Goal: Information Seeking & Learning: Learn about a topic

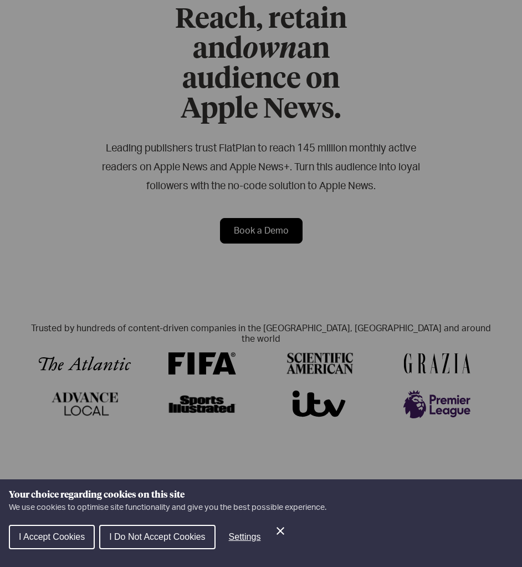
scroll to position [388, 0]
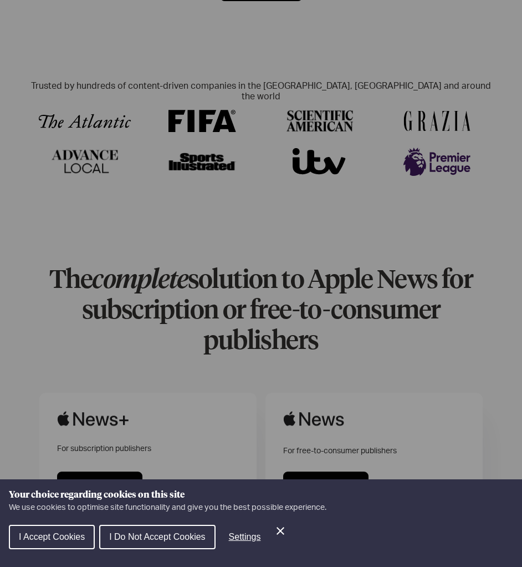
click at [179, 138] on div "Cookie preferences" at bounding box center [261, 283] width 522 height 567
click at [152, 540] on span "I Do Not Accept Cookies" at bounding box center [157, 536] width 96 height 9
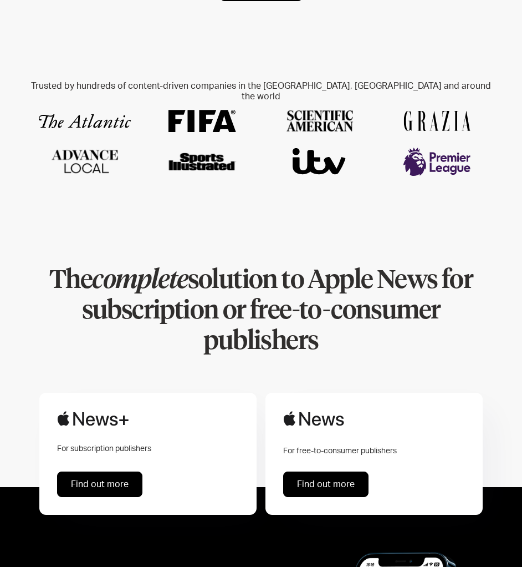
click at [181, 268] on em "complete" at bounding box center [139, 281] width 95 height 26
click at [182, 268] on em "complete" at bounding box center [139, 281] width 95 height 26
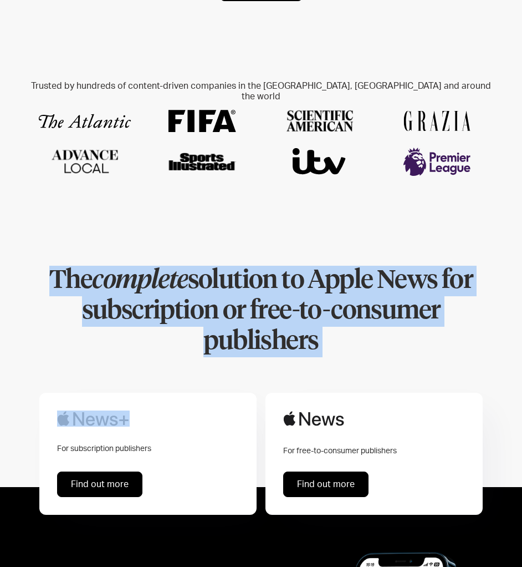
click at [182, 268] on em "complete" at bounding box center [139, 281] width 95 height 26
click at [228, 266] on h1 "The complete solution to Apple News for subscription or free-to-consumer publis…" at bounding box center [261, 311] width 470 height 91
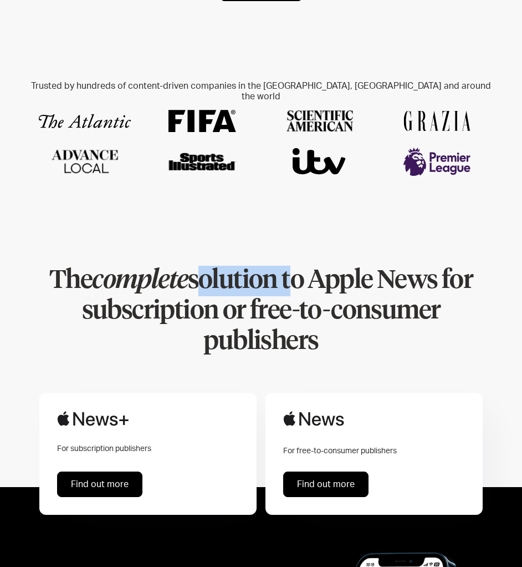
click at [228, 266] on h1 "The complete solution to Apple News for subscription or free-to-consumer publis…" at bounding box center [261, 311] width 470 height 91
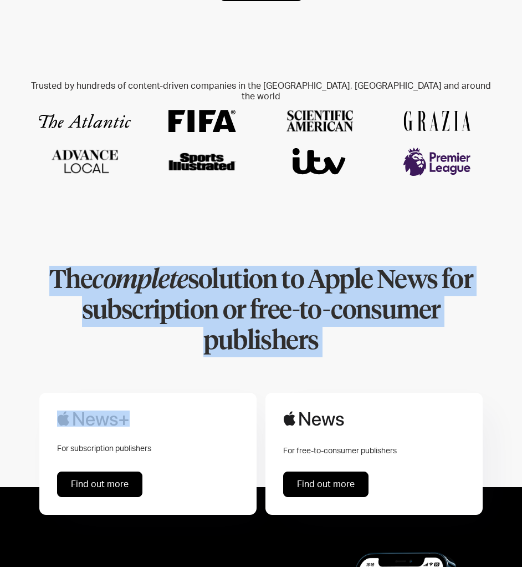
click at [228, 266] on h1 "The complete solution to Apple News for subscription or free-to-consumer publis…" at bounding box center [261, 311] width 470 height 91
click at [230, 266] on h1 "The complete solution to Apple News for subscription or free-to-consumer publis…" at bounding box center [261, 311] width 470 height 91
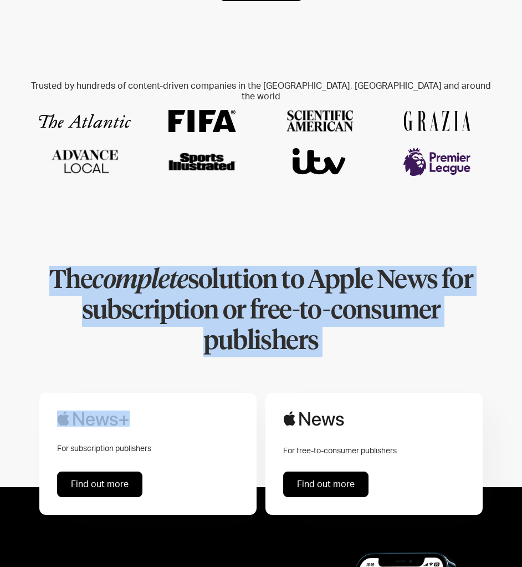
click at [230, 266] on h1 "The complete solution to Apple News for subscription or free-to-consumer publis…" at bounding box center [261, 311] width 470 height 91
click at [261, 266] on h1 "The complete solution to Apple News for subscription or free-to-consumer publis…" at bounding box center [261, 311] width 470 height 91
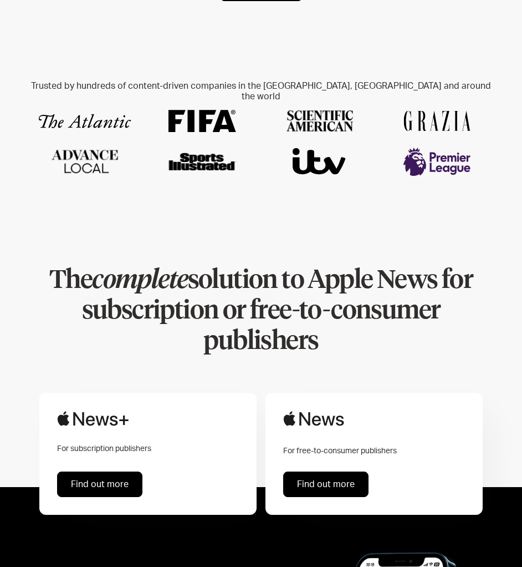
click at [265, 266] on h1 "The complete solution to Apple News for subscription or free-to-consumer publis…" at bounding box center [261, 311] width 470 height 91
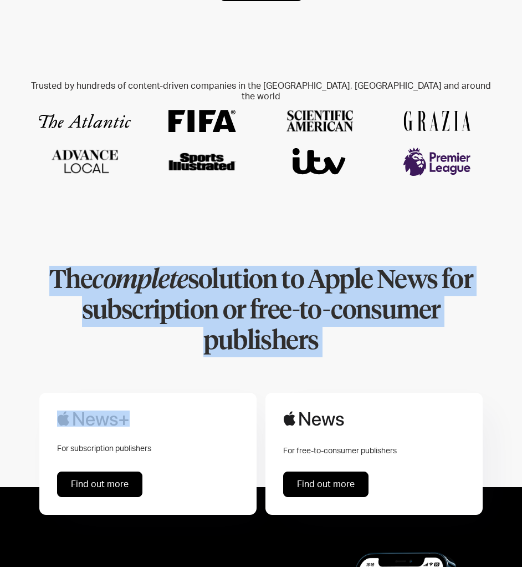
click at [266, 266] on h1 "The complete solution to Apple News for subscription or free-to-consumer publis…" at bounding box center [261, 311] width 470 height 91
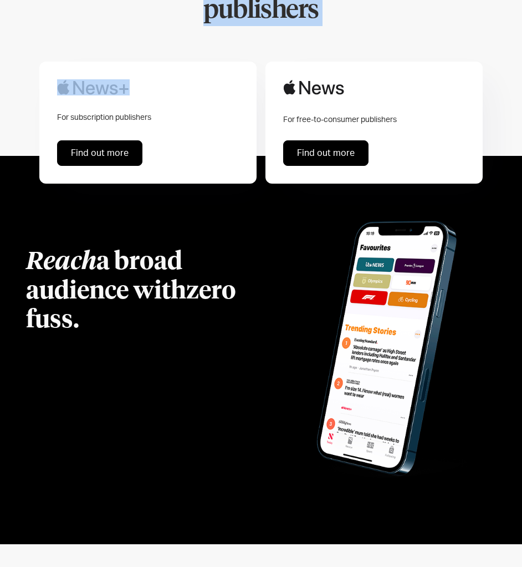
scroll to position [776, 0]
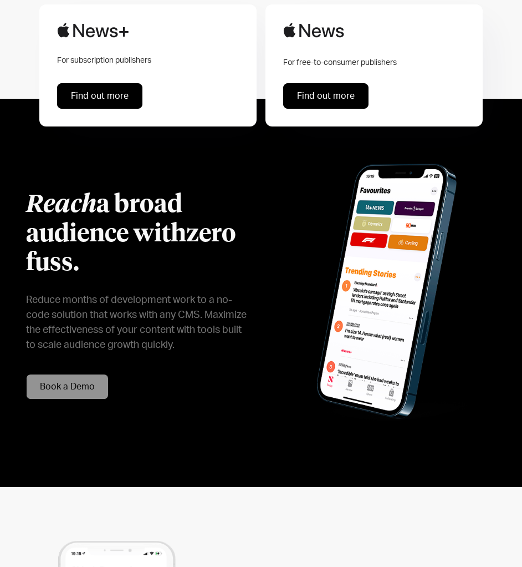
click at [172, 199] on h2 "Reach a broad audience with zero fuss ." at bounding box center [137, 235] width 222 height 88
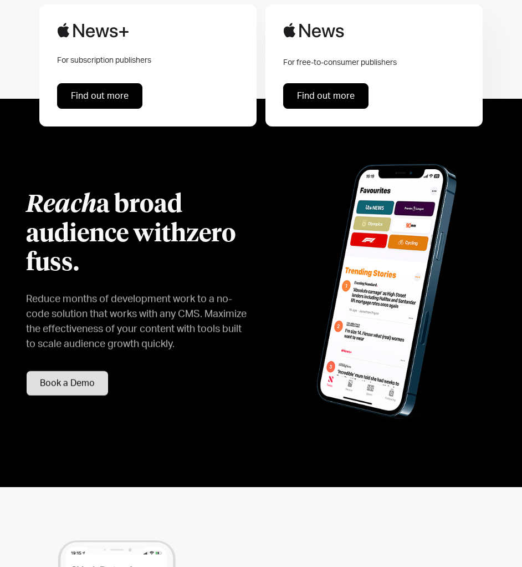
click at [172, 199] on h2 "Reach a broad audience with zero fuss ." at bounding box center [137, 235] width 222 height 88
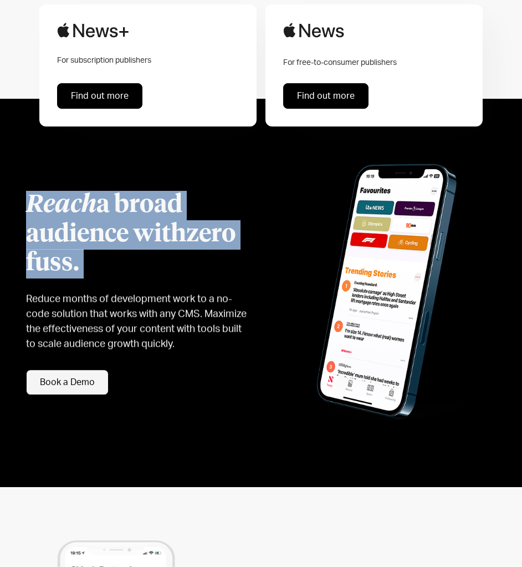
click at [172, 199] on h2 "Reach a broad audience with zero fuss ." at bounding box center [137, 235] width 222 height 88
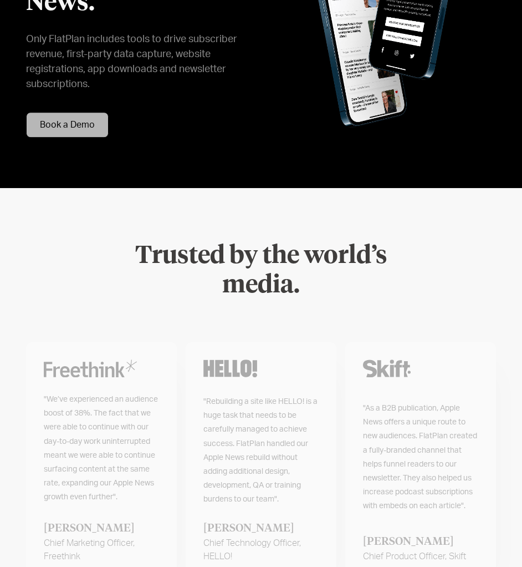
scroll to position [1885, 0]
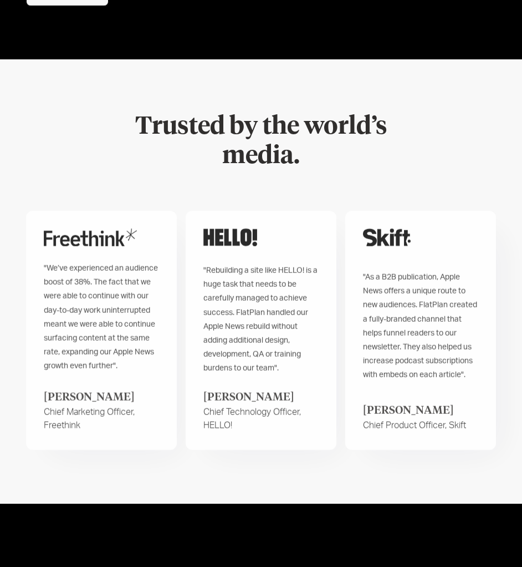
click at [235, 228] on img at bounding box center [231, 237] width 54 height 18
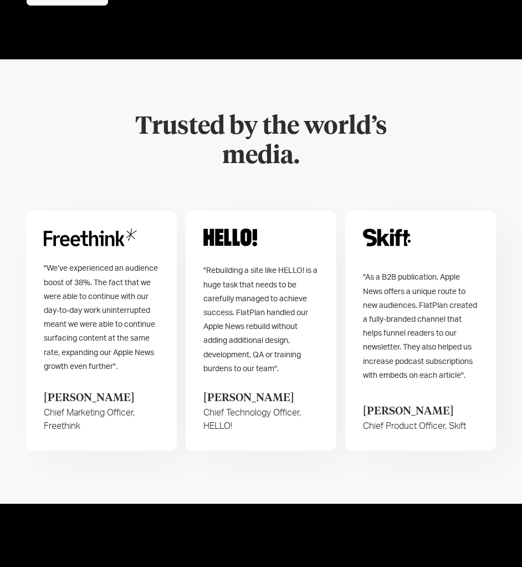
click at [235, 228] on img at bounding box center [231, 237] width 54 height 18
drag, startPoint x: 235, startPoint y: 176, endPoint x: 269, endPoint y: 241, distance: 73.9
click at [235, 228] on img at bounding box center [231, 237] width 54 height 18
click at [269, 267] on span ""Rebuilding a site like HELLO! is a huge task that needs to be carefully manage…" at bounding box center [261, 319] width 114 height 105
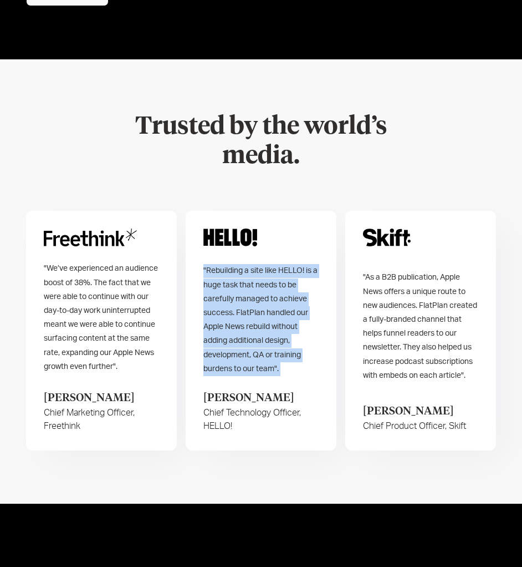
click at [269, 267] on span ""Rebuilding a site like HELLO! is a huge task that needs to be carefully manage…" at bounding box center [261, 319] width 114 height 105
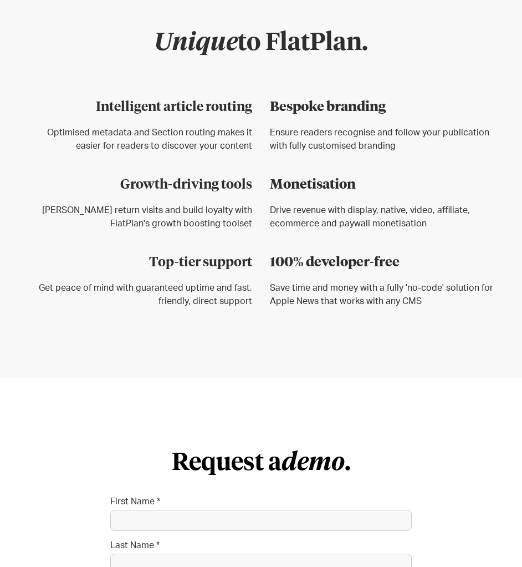
scroll to position [2606, 0]
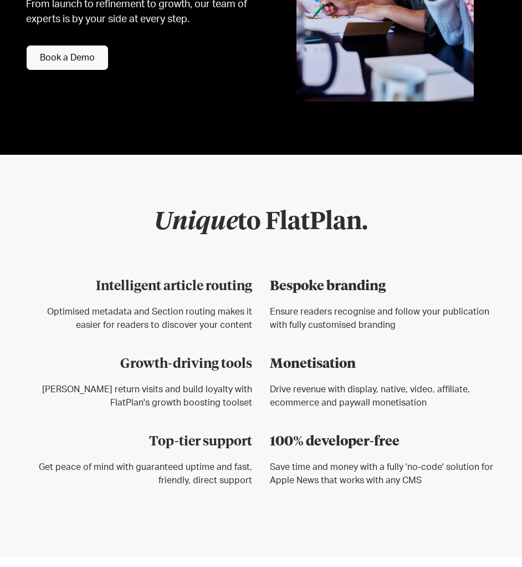
click at [186, 289] on div "Intelligent article routing Optimised metadata and Section routing makes it eas…" at bounding box center [139, 312] width 226 height 71
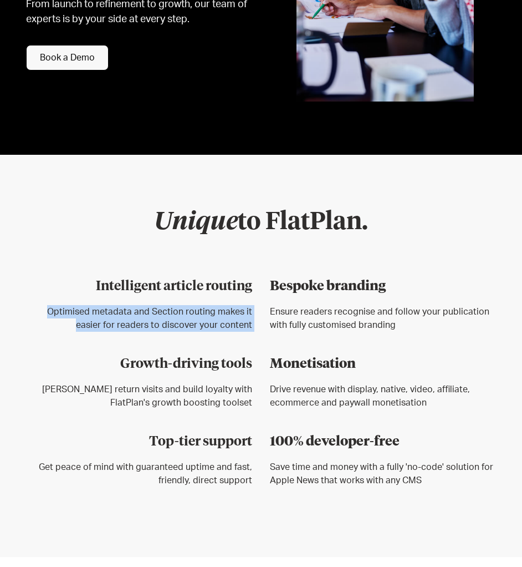
click at [186, 288] on div "Intelligent article routing Optimised metadata and Section routing makes it eas…" at bounding box center [139, 312] width 226 height 71
click at [185, 277] on h3 "Intelligent article routing" at bounding box center [139, 286] width 226 height 19
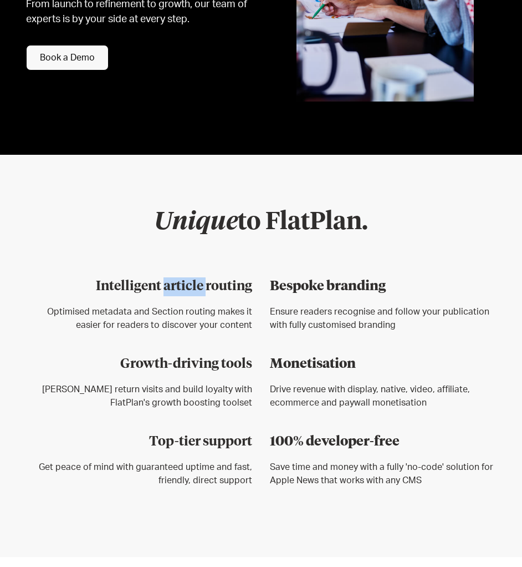
click at [185, 277] on h3 "Intelligent article routing" at bounding box center [139, 286] width 226 height 19
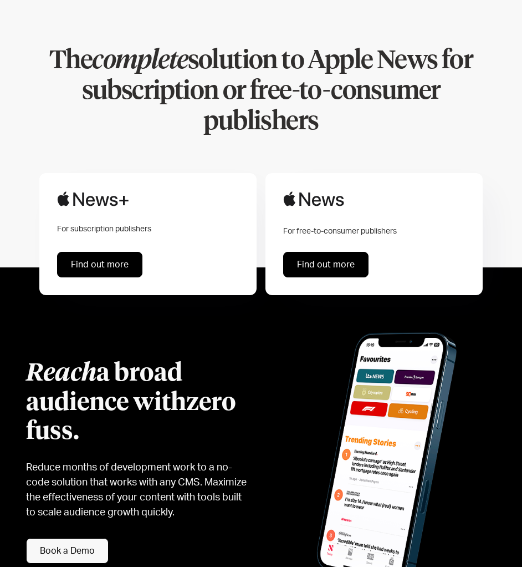
scroll to position [499, 0]
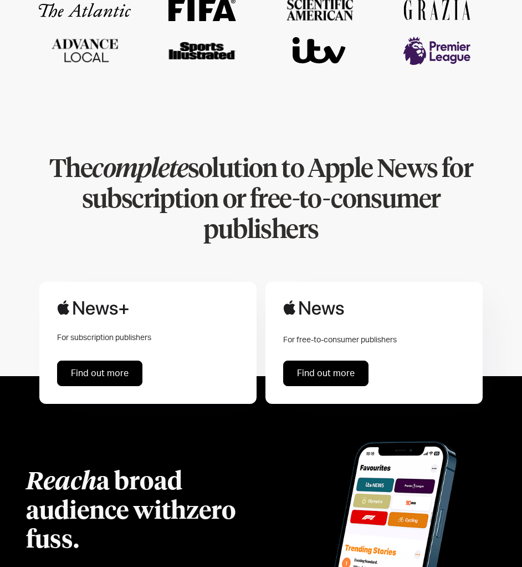
click at [197, 178] on h1 "The complete solution to Apple News for subscription or free-to-consumer publis…" at bounding box center [261, 200] width 470 height 91
click at [197, 177] on h1 "The complete solution to Apple News for subscription or free-to-consumer publis…" at bounding box center [261, 200] width 470 height 91
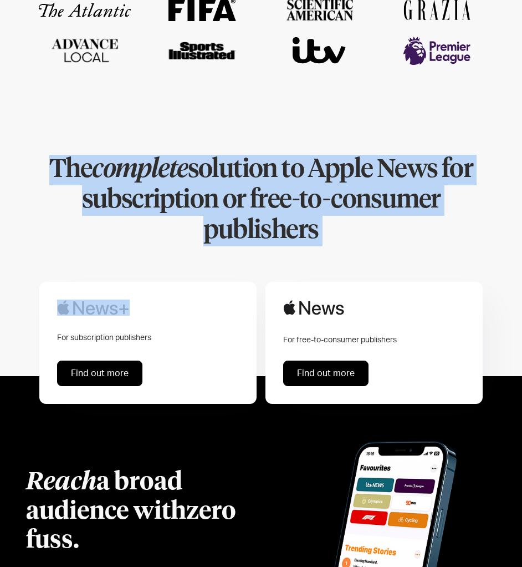
click at [197, 177] on h1 "The complete solution to Apple News for subscription or free-to-consumer publis…" at bounding box center [261, 200] width 470 height 91
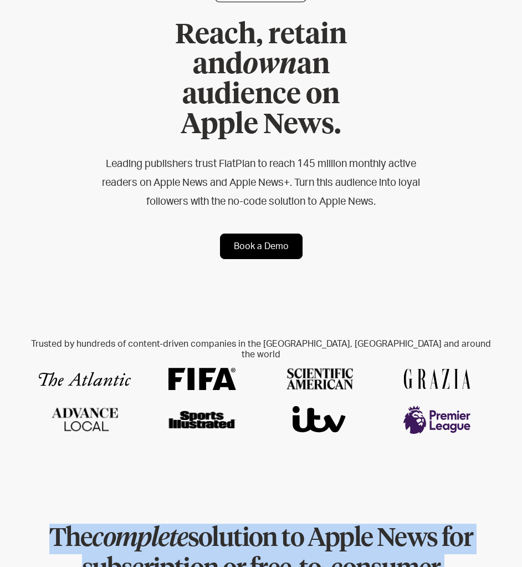
scroll to position [111, 0]
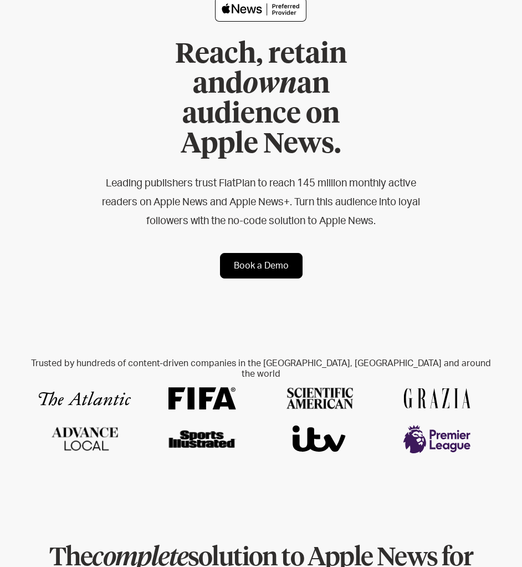
click at [391, 332] on div "Used by the world's X companies Trusted by hundreds of content-driven companies…" at bounding box center [261, 410] width 470 height 156
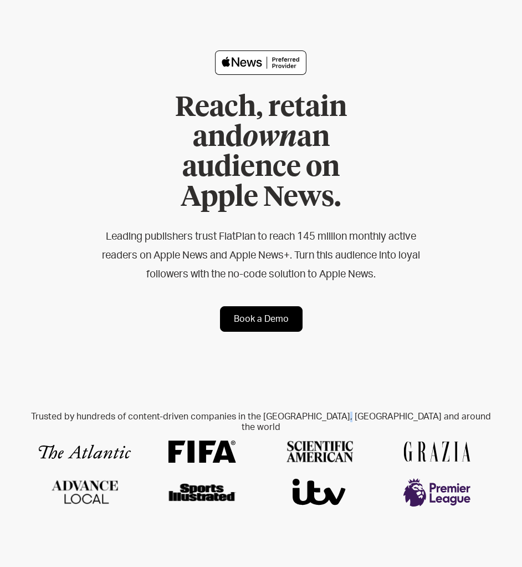
scroll to position [0, 0]
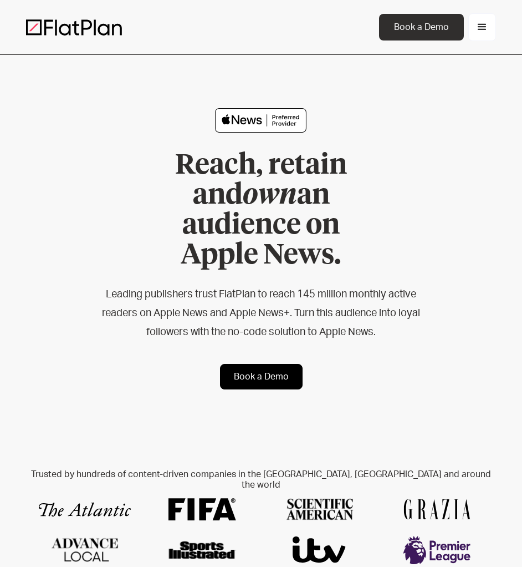
click at [480, 35] on div "menu" at bounding box center [483, 27] width 28 height 28
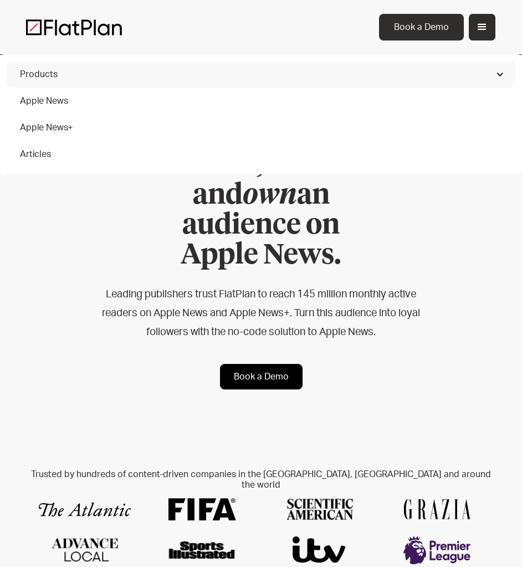
click at [38, 115] on link "Apple News+" at bounding box center [261, 127] width 509 height 27
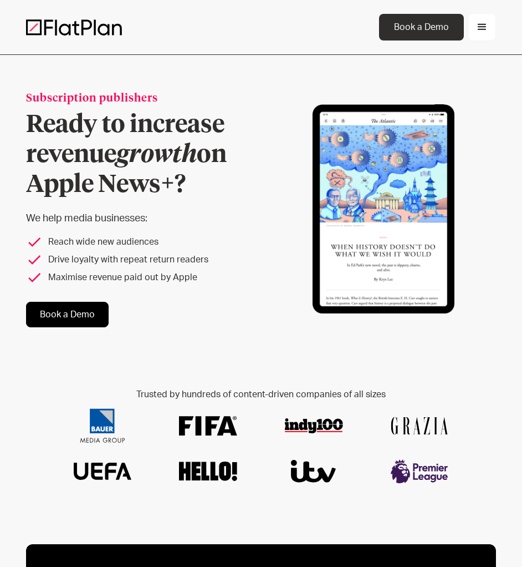
click at [133, 119] on h1 "Ready to increase revenue growth on Apple News+?" at bounding box center [138, 155] width 225 height 90
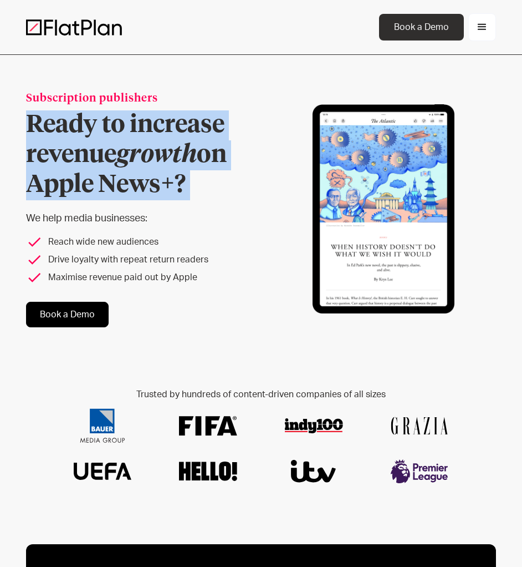
click at [133, 119] on h1 "Ready to increase revenue growth on Apple News+?" at bounding box center [138, 155] width 225 height 90
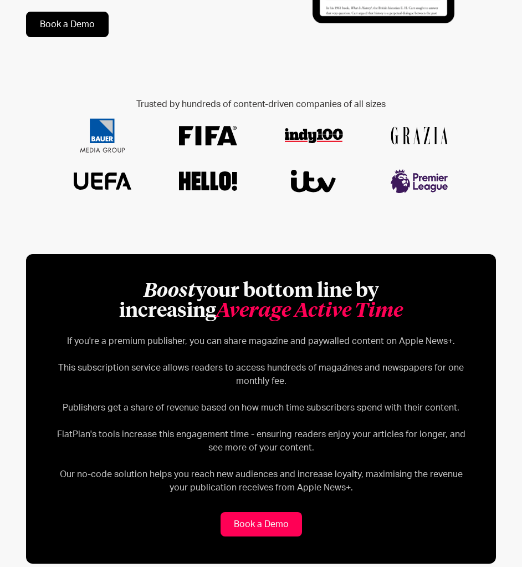
scroll to position [388, 0]
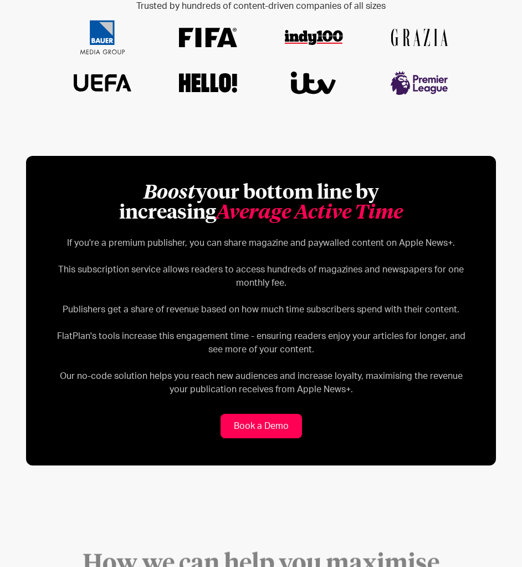
click at [187, 103] on div at bounding box center [260, 57] width 423 height 91
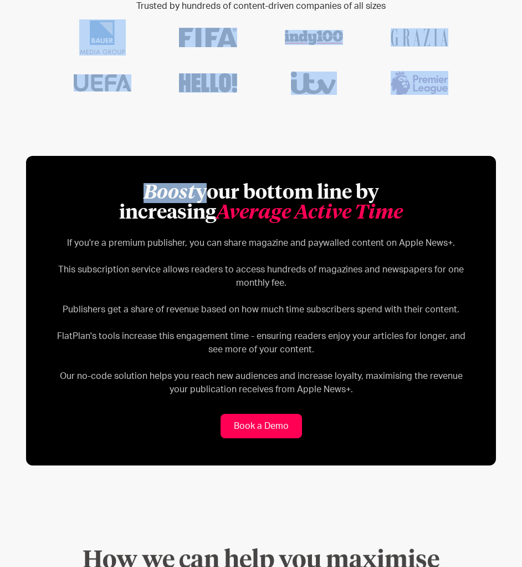
click at [187, 103] on div "Used by the world's X companies Trusted by hundreds of content-driven companies…" at bounding box center [260, 51] width 423 height 155
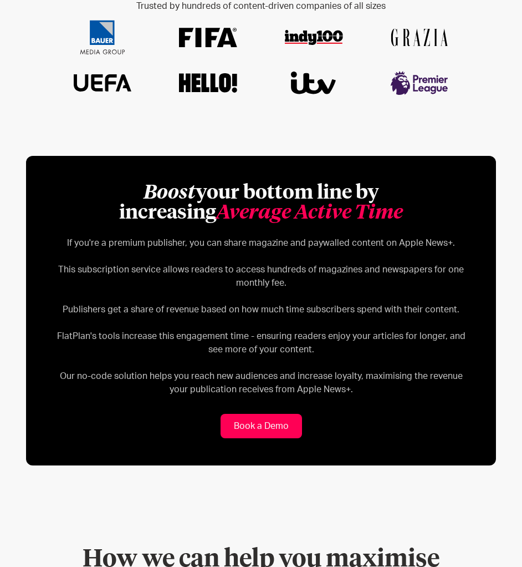
click at [265, 203] on em "Average Active Time" at bounding box center [309, 213] width 187 height 20
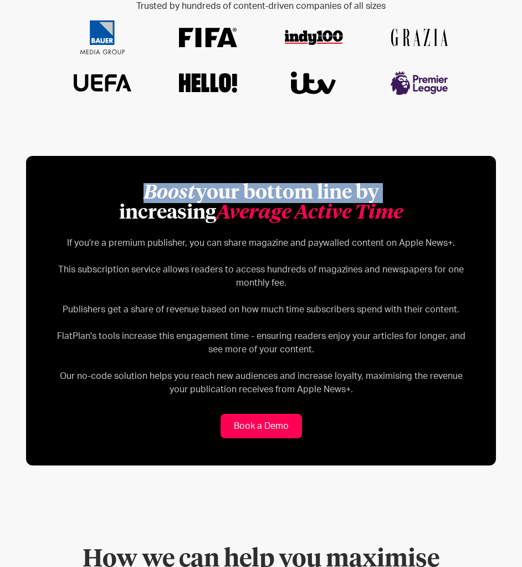
click at [266, 203] on em "Average Active Time" at bounding box center [309, 213] width 187 height 20
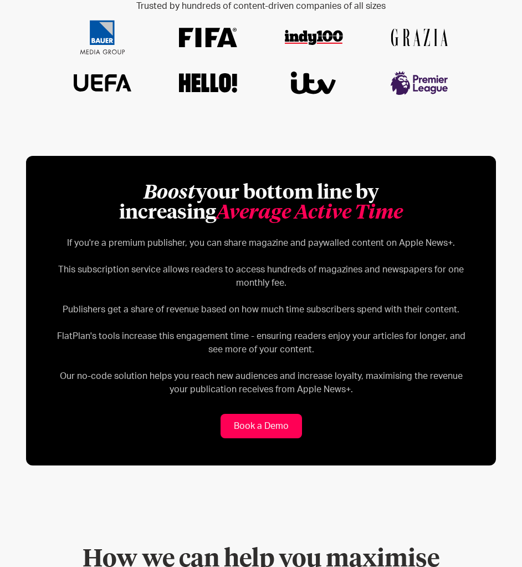
click at [300, 220] on em "Average Active Time" at bounding box center [309, 213] width 187 height 20
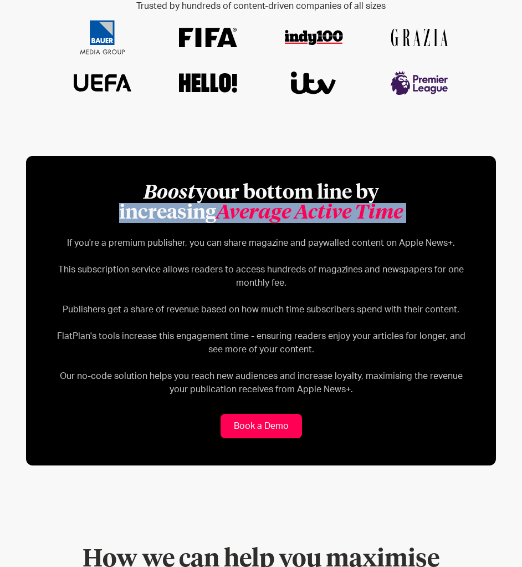
click at [300, 220] on em "Average Active Time" at bounding box center [309, 213] width 187 height 20
click at [299, 213] on em "Average Active Time" at bounding box center [309, 213] width 187 height 20
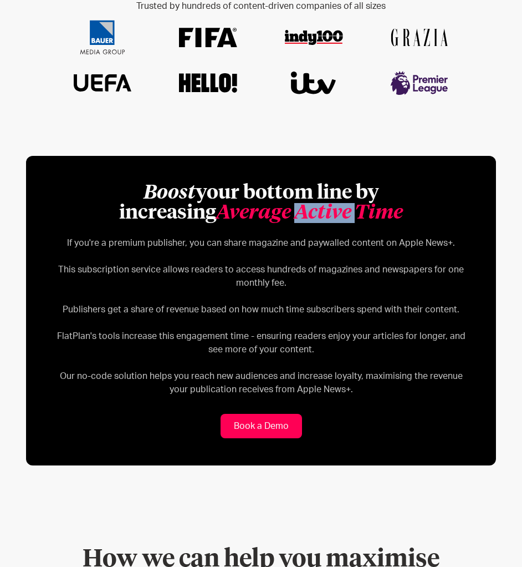
click at [299, 213] on em "Average Active Time" at bounding box center [309, 213] width 187 height 20
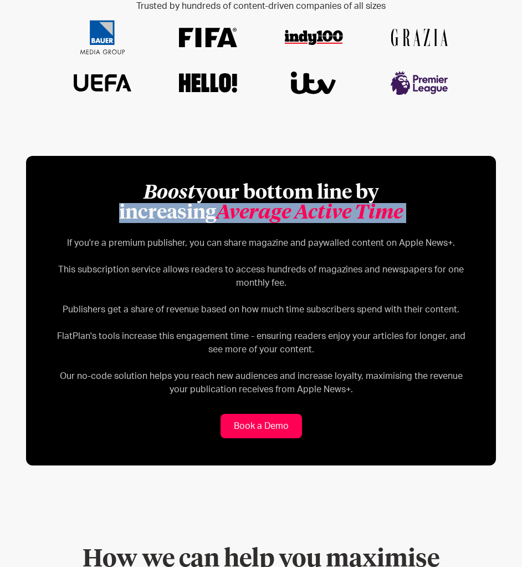
click at [300, 209] on em "Average Active Time" at bounding box center [309, 213] width 187 height 20
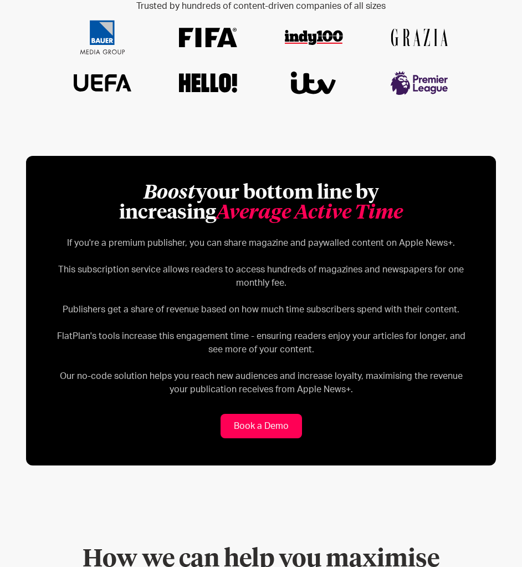
click at [368, 237] on p "If you're a premium publisher, you can share magazine and paywalled content on …" at bounding box center [261, 316] width 416 height 160
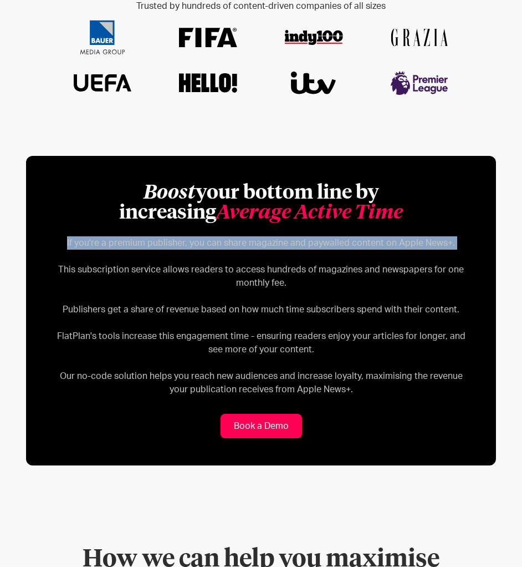
click at [368, 237] on p "If you're a premium publisher, you can share magazine and paywalled content on …" at bounding box center [261, 316] width 416 height 160
click at [385, 236] on p "If you're a premium publisher, you can share magazine and paywalled content on …" at bounding box center [261, 316] width 416 height 160
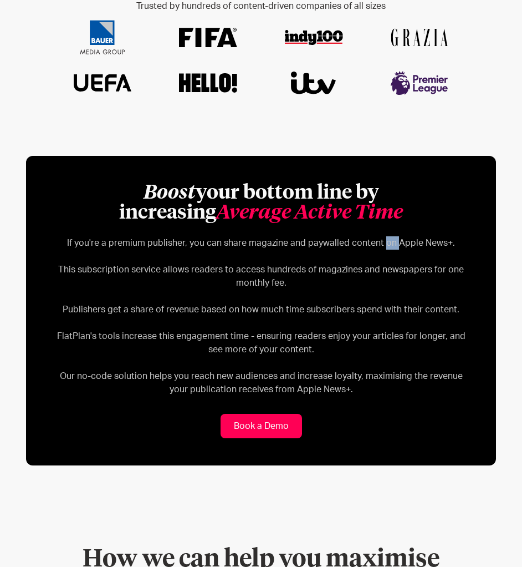
click at [385, 236] on p "If you're a premium publisher, you can share magazine and paywalled content on …" at bounding box center [261, 316] width 416 height 160
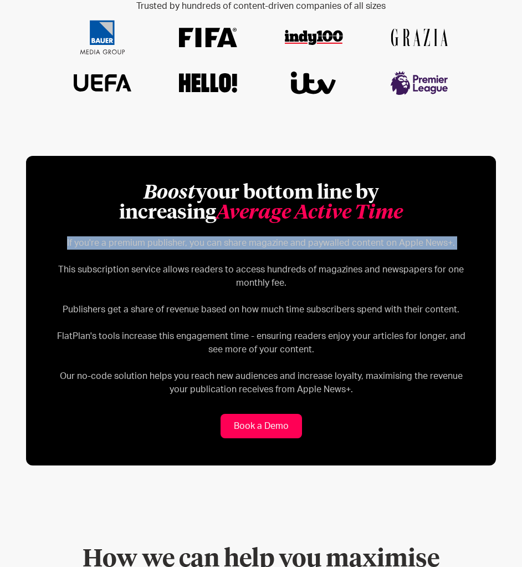
click at [385, 236] on p "If you're a premium publisher, you can share magazine and paywalled content on …" at bounding box center [261, 316] width 416 height 160
click at [389, 235] on div "Boost your bottom line by increasing Average Active Time If you're a premium pu…" at bounding box center [261, 289] width 416 height 213
click at [248, 260] on p "If you're a premium publisher, you can share magazine and paywalled content on …" at bounding box center [261, 316] width 416 height 160
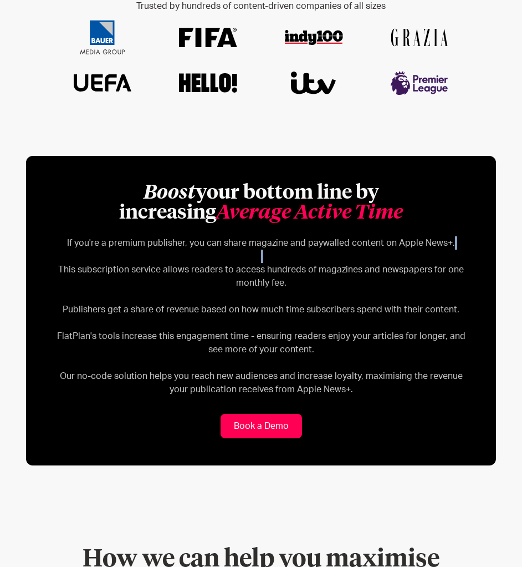
click at [248, 260] on p "If you're a premium publisher, you can share magazine and paywalled content on …" at bounding box center [261, 316] width 416 height 160
click at [297, 272] on p "If you're a premium publisher, you can share magazine and paywalled content on …" at bounding box center [261, 316] width 416 height 160
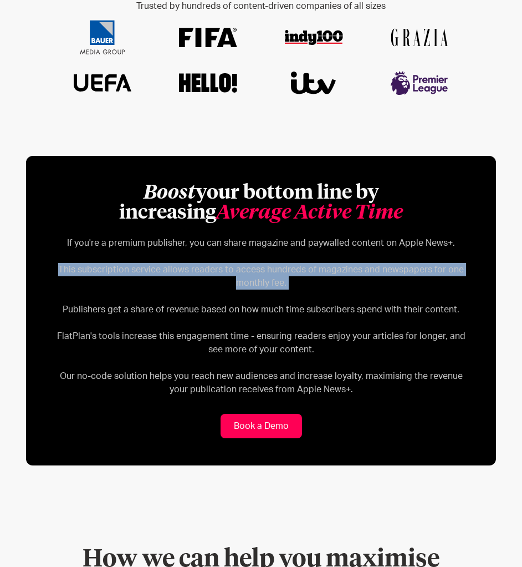
click at [297, 272] on p "If you're a premium publisher, you can share magazine and paywalled content on …" at bounding box center [261, 316] width 416 height 160
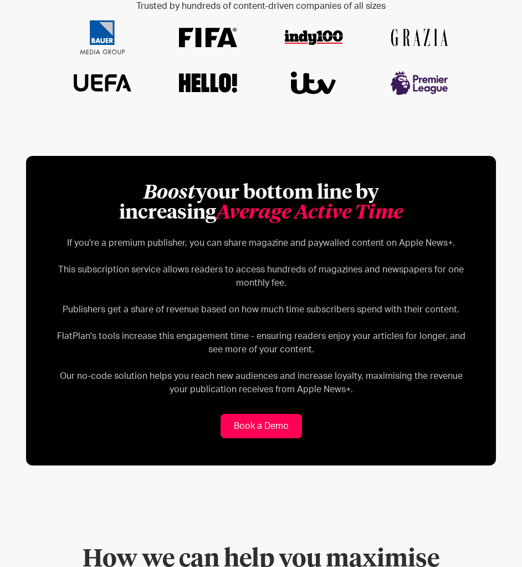
click at [383, 309] on p "If you're a premium publisher, you can share magazine and paywalled content on …" at bounding box center [261, 316] width 416 height 160
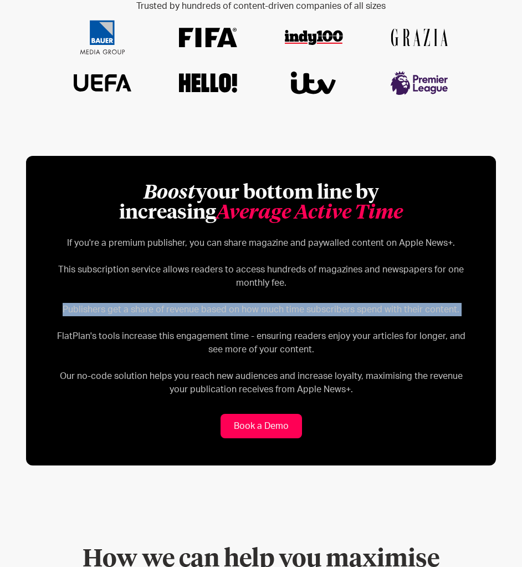
click at [383, 309] on p "If you're a premium publisher, you can share magazine and paywalled content on …" at bounding box center [261, 316] width 416 height 160
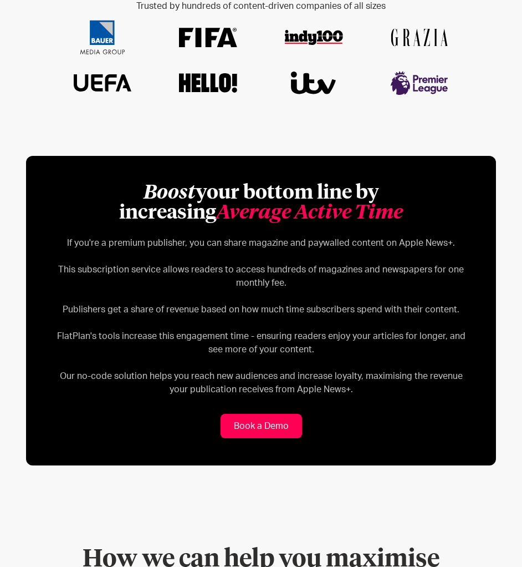
click at [292, 299] on p "If you're a premium publisher, you can share magazine and paywalled content on …" at bounding box center [261, 316] width 416 height 160
click at [273, 270] on p "If you're a premium publisher, you can share magazine and paywalled content on …" at bounding box center [261, 316] width 416 height 160
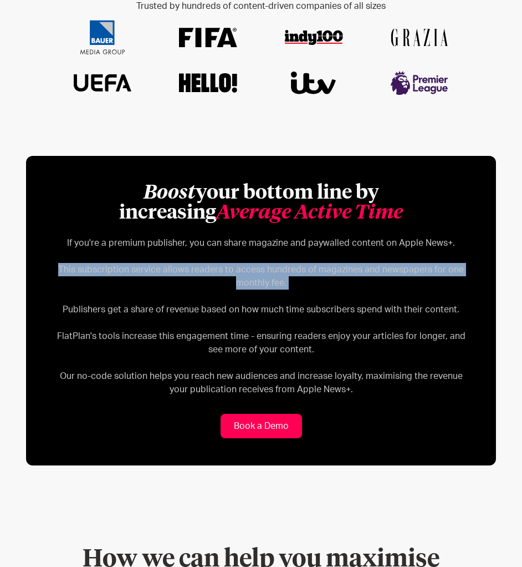
click at [273, 270] on p "If you're a premium publisher, you can share magazine and paywalled content on …" at bounding box center [261, 316] width 416 height 160
click at [276, 267] on p "If you're a premium publisher, you can share magazine and paywalled content on …" at bounding box center [261, 316] width 416 height 160
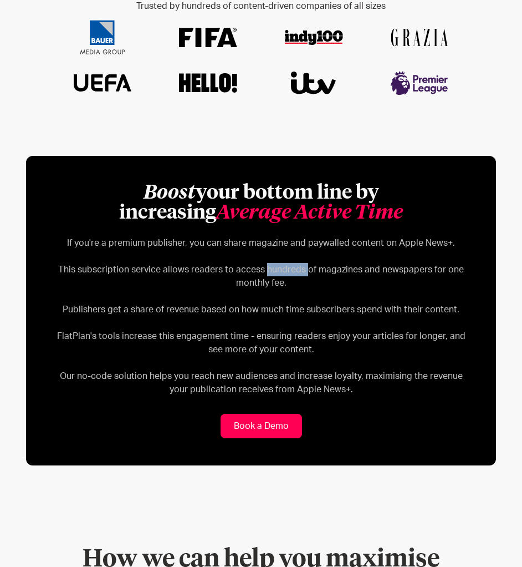
click at [276, 267] on p "If you're a premium publisher, you can share magazine and paywalled content on …" at bounding box center [261, 316] width 416 height 160
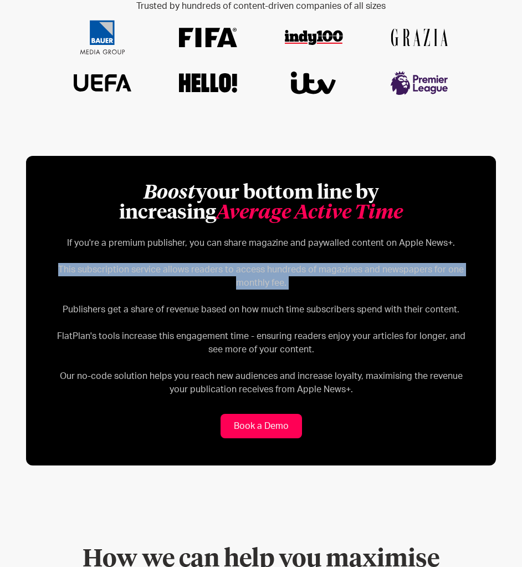
click at [276, 267] on p "If you're a premium publisher, you can share magazine and paywalled content on …" at bounding box center [261, 316] width 416 height 160
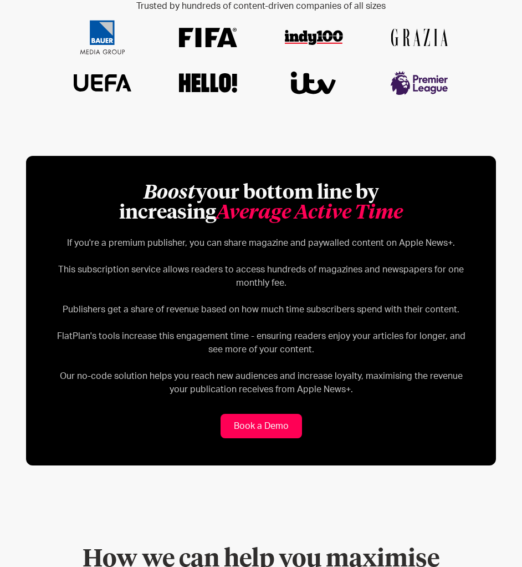
click at [389, 312] on p "If you're a premium publisher, you can share magazine and paywalled content on …" at bounding box center [261, 316] width 416 height 160
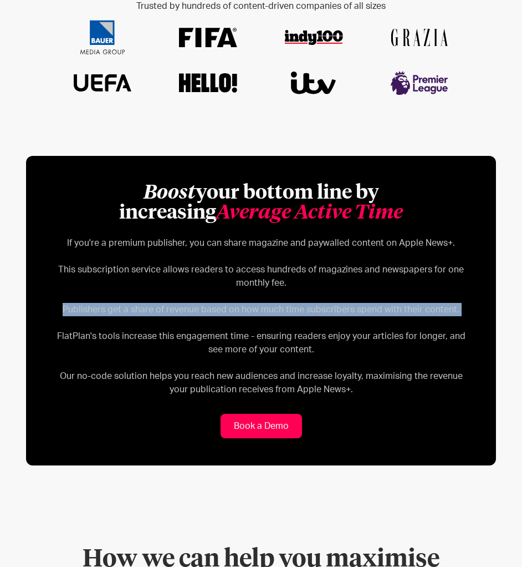
click at [389, 312] on p "If you're a premium publisher, you can share magazine and paywalled content on …" at bounding box center [261, 316] width 416 height 160
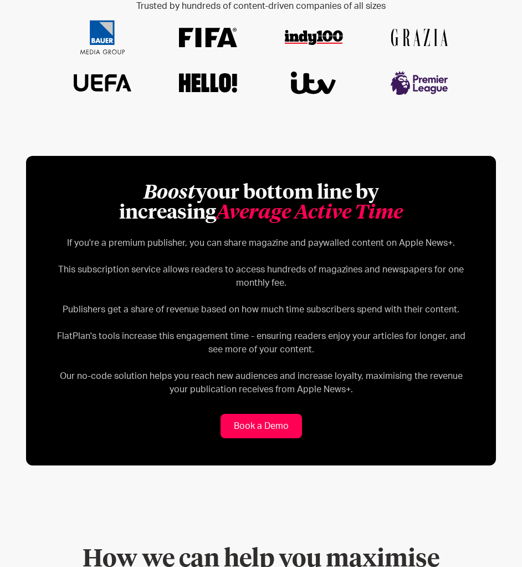
click at [433, 419] on div "Boost your bottom line by increasing Average Active Time If you're a premium pu…" at bounding box center [261, 310] width 470 height 309
click at [433, 355] on p "If you're a premium publisher, you can share magazine and paywalled content on …" at bounding box center [261, 316] width 416 height 160
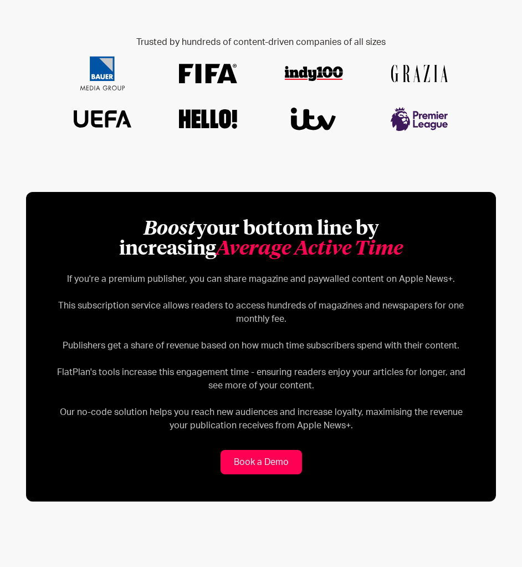
scroll to position [333, 0]
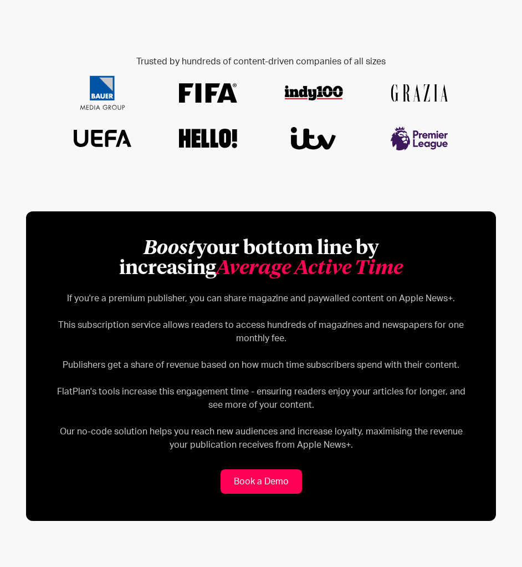
click at [419, 385] on p "If you're a premium publisher, you can share magazine and paywalled content on …" at bounding box center [261, 372] width 416 height 160
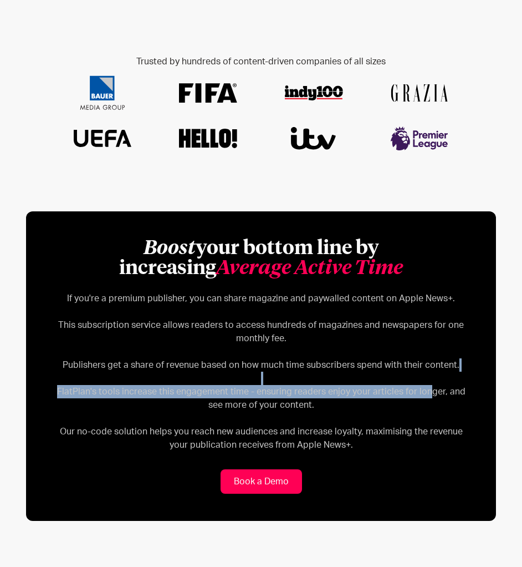
drag, startPoint x: 419, startPoint y: 385, endPoint x: 445, endPoint y: 393, distance: 26.7
click at [426, 394] on p "If you're a premium publisher, you can share magazine and paywalled content on …" at bounding box center [261, 372] width 416 height 160
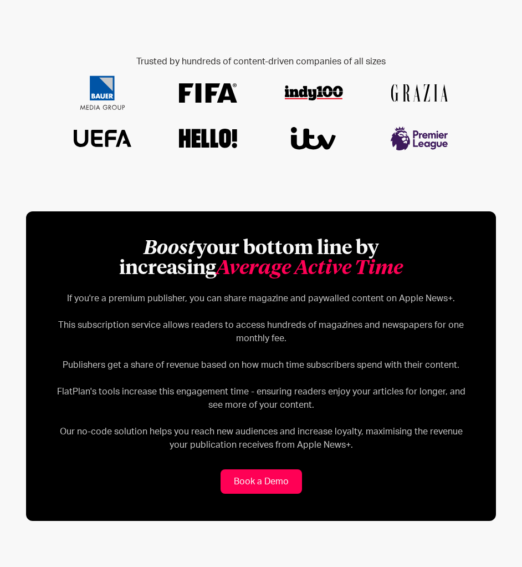
click at [448, 392] on p "If you're a premium publisher, you can share magazine and paywalled content on …" at bounding box center [261, 372] width 416 height 160
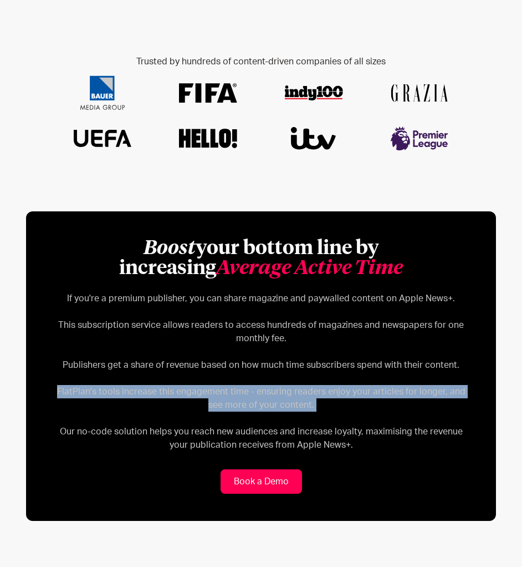
drag, startPoint x: 448, startPoint y: 392, endPoint x: 451, endPoint y: 409, distance: 18.1
click at [451, 409] on p "If you're a premium publisher, you can share magazine and paywalled content on …" at bounding box center [261, 372] width 416 height 160
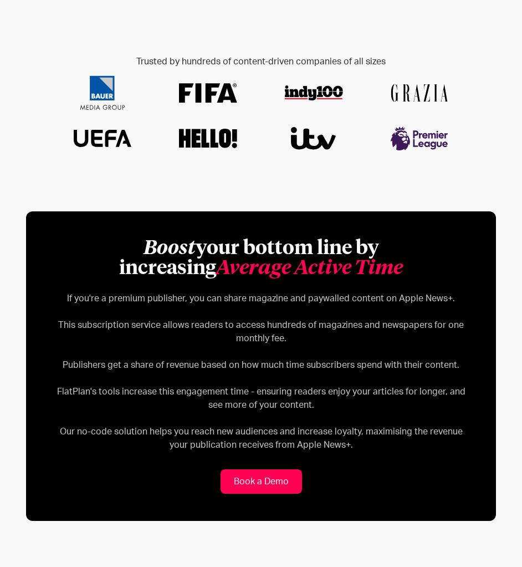
click at [445, 394] on p "If you're a premium publisher, you can share magazine and paywalled content on …" at bounding box center [261, 372] width 416 height 160
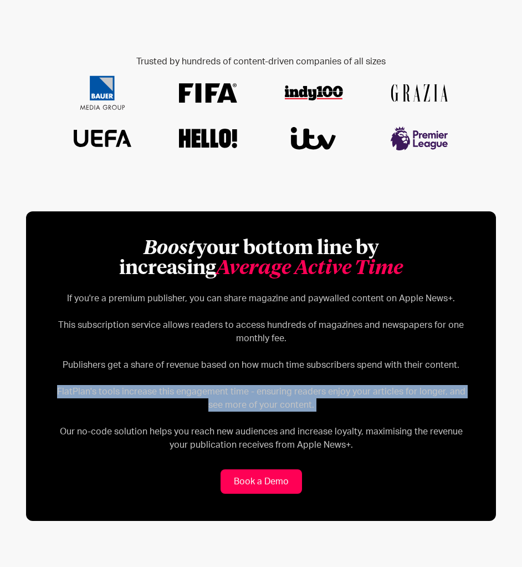
click at [445, 394] on p "If you're a premium publisher, you can share magazine and paywalled content on …" at bounding box center [261, 372] width 416 height 160
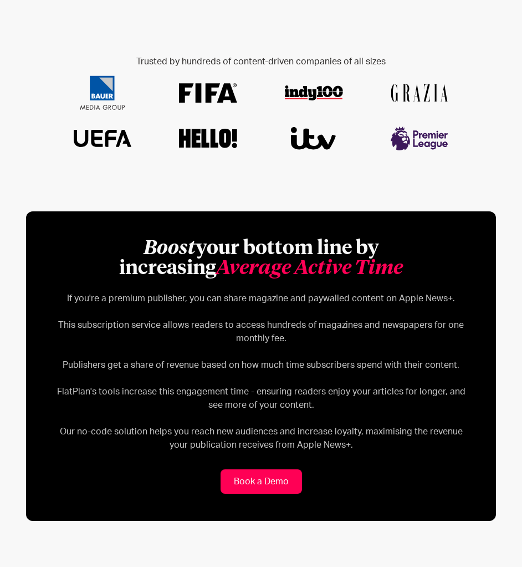
click at [440, 390] on p "If you're a premium publisher, you can share magazine and paywalled content on …" at bounding box center [261, 372] width 416 height 160
click at [439, 388] on p "If you're a premium publisher, you can share magazine and paywalled content on …" at bounding box center [261, 372] width 416 height 160
click at [443, 391] on p "If you're a premium publisher, you can share magazine and paywalled content on …" at bounding box center [261, 372] width 416 height 160
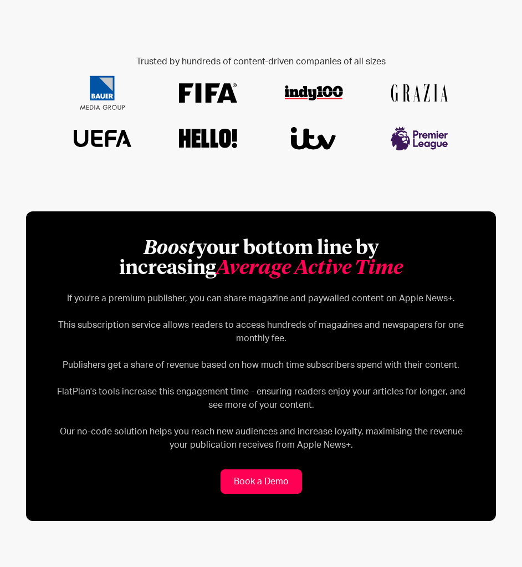
click at [443, 391] on p "If you're a premium publisher, you can share magazine and paywalled content on …" at bounding box center [261, 372] width 416 height 160
click at [444, 408] on p "If you're a premium publisher, you can share magazine and paywalled content on …" at bounding box center [261, 372] width 416 height 160
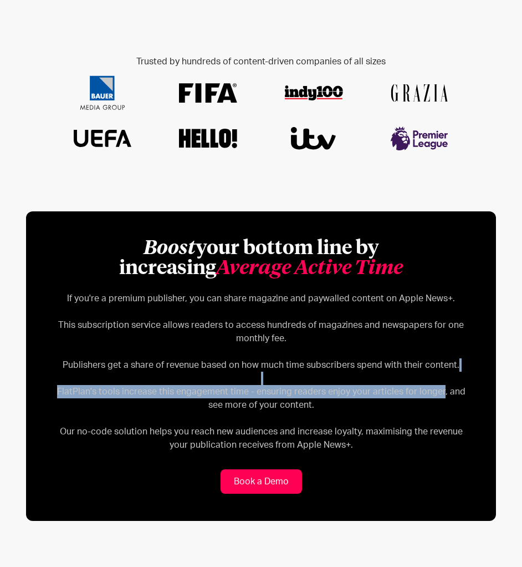
click at [433, 389] on p "If you're a premium publisher, you can share magazine and paywalled content on …" at bounding box center [261, 372] width 416 height 160
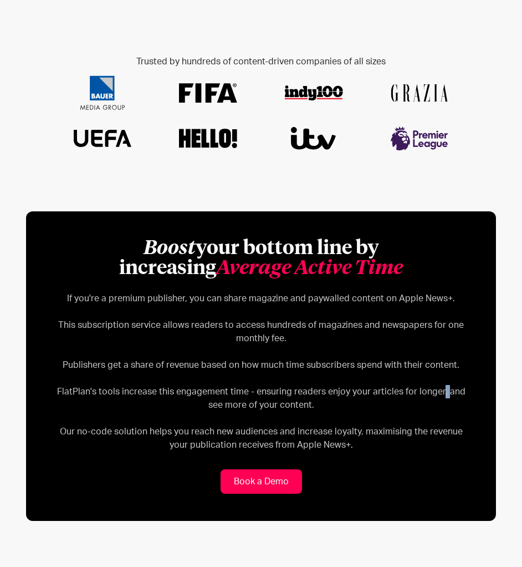
click at [433, 389] on p "If you're a premium publisher, you can share magazine and paywalled content on …" at bounding box center [261, 372] width 416 height 160
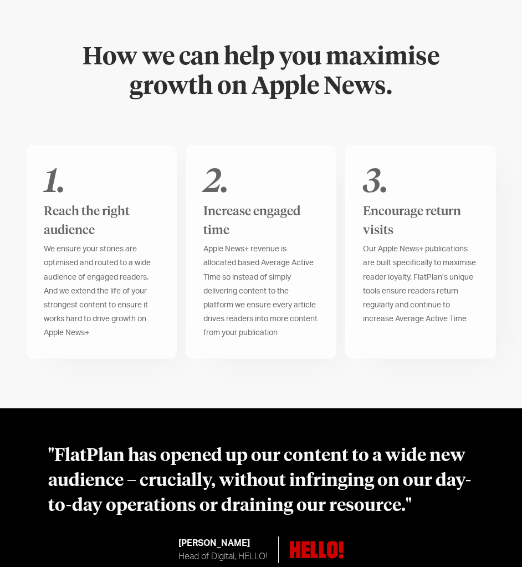
scroll to position [943, 0]
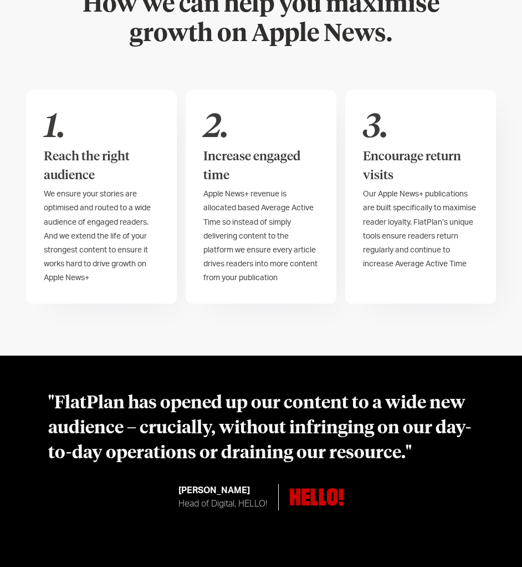
click at [390, 303] on div "How we can help you maximise growth on Apple News. 1. Reach the right audience …" at bounding box center [261, 146] width 470 height 418
click at [399, 213] on div "Our Apple News+ publications are built specifically to maximise reader loyalty.…" at bounding box center [420, 229] width 115 height 84
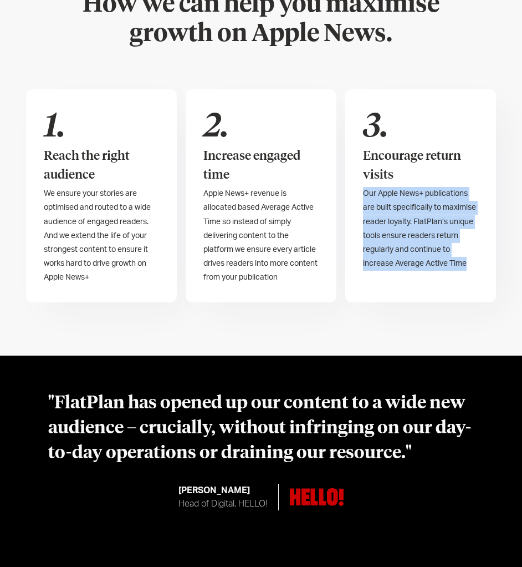
click at [399, 213] on div "Our Apple News+ publications are built specifically to maximise reader loyalty.…" at bounding box center [420, 229] width 115 height 84
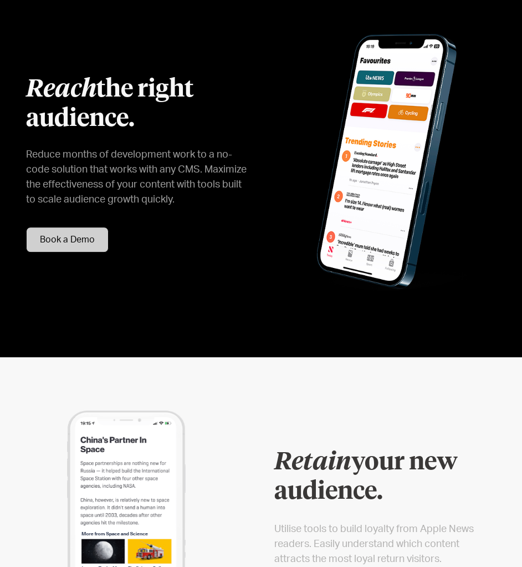
scroll to position [1442, 0]
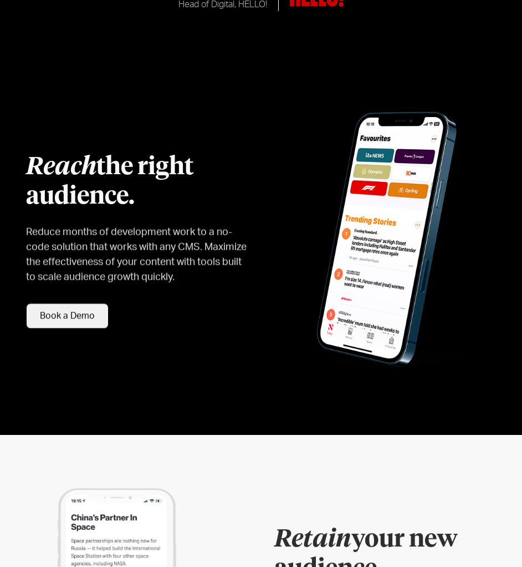
click at [338, 228] on img at bounding box center [385, 241] width 177 height 282
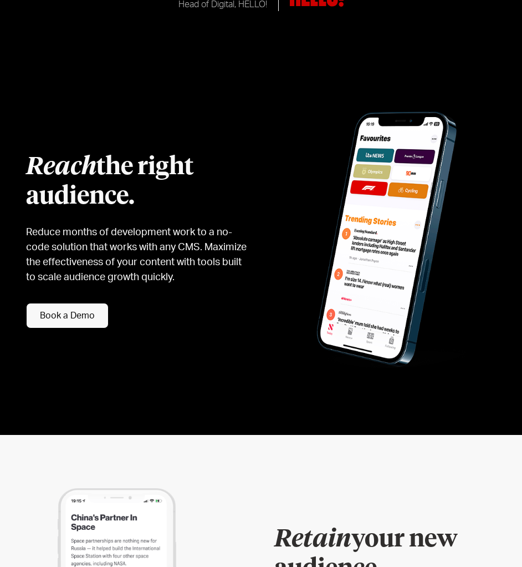
click at [338, 228] on img at bounding box center [385, 241] width 177 height 282
click at [332, 228] on img at bounding box center [385, 241] width 177 height 282
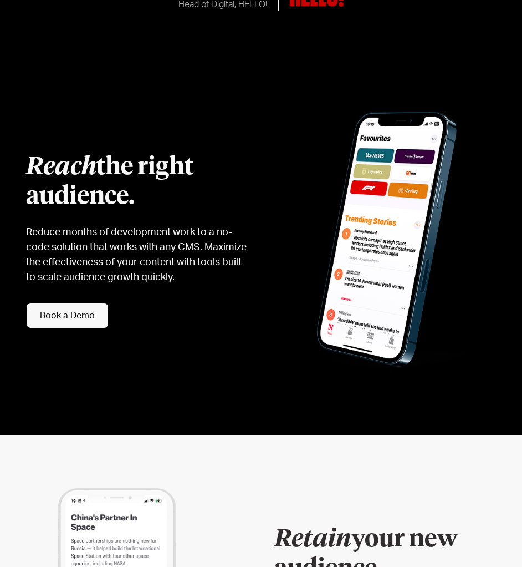
click at [332, 229] on img at bounding box center [385, 241] width 177 height 282
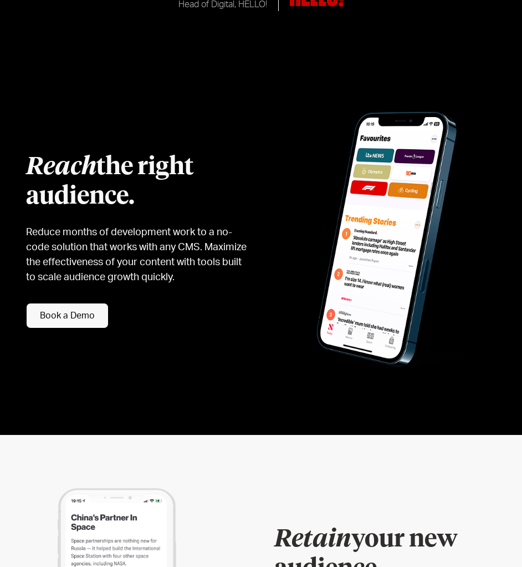
click at [332, 229] on img at bounding box center [385, 241] width 177 height 282
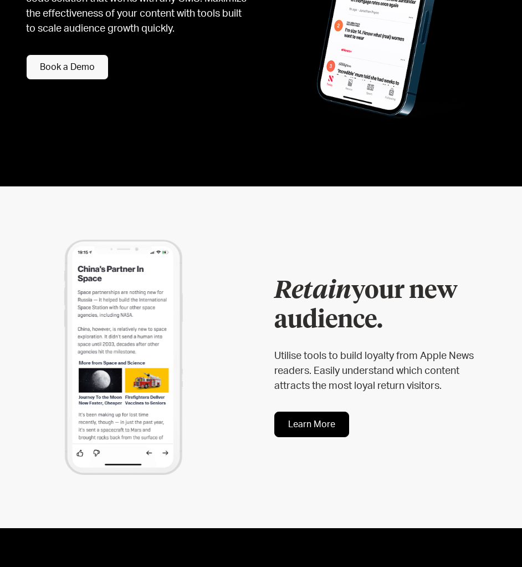
scroll to position [1775, 0]
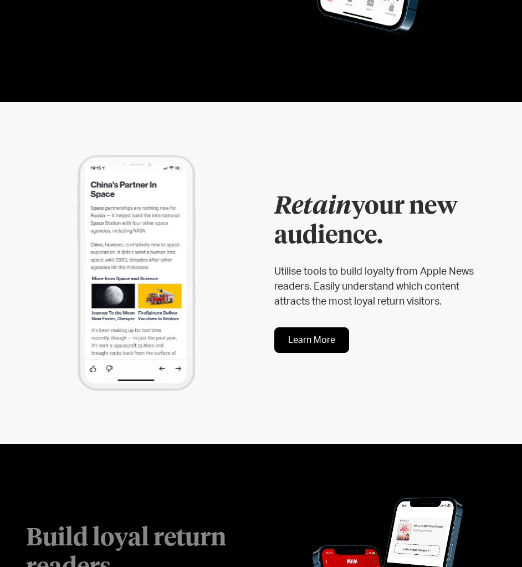
click at [340, 233] on h2 "Retain your new audience." at bounding box center [385, 221] width 222 height 59
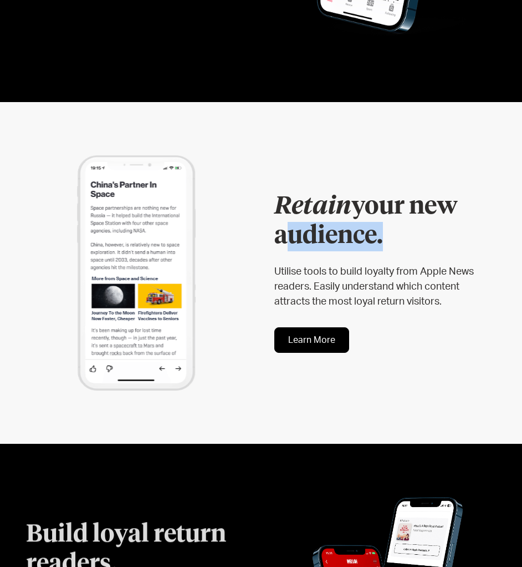
click at [340, 233] on h2 "Retain your new audience." at bounding box center [385, 221] width 222 height 59
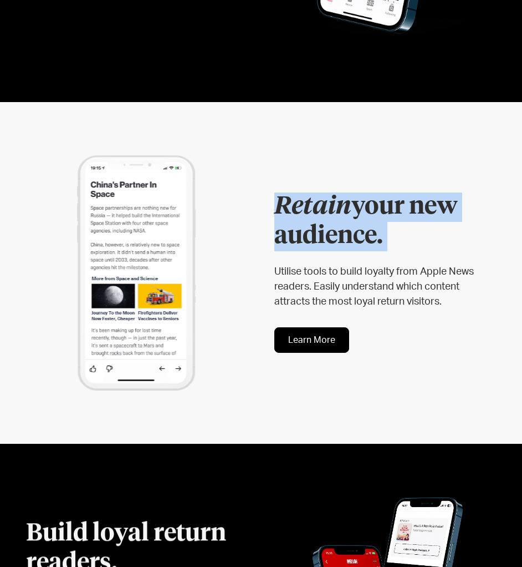
click at [340, 233] on h2 "Retain your new audience." at bounding box center [385, 221] width 222 height 59
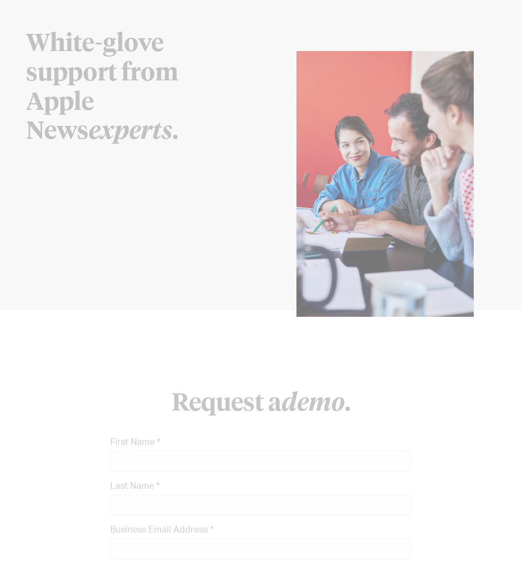
click at [465, 433] on div "Request a demo . First Name * Last Name * Business Email Address * Publication …" at bounding box center [261, 557] width 470 height 495
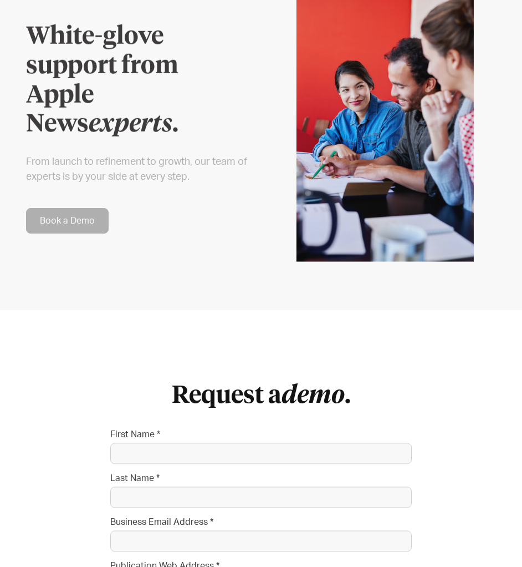
click at [443, 399] on div "Request a demo . First Name * Last Name * Business Email Address * Publication …" at bounding box center [261, 557] width 470 height 495
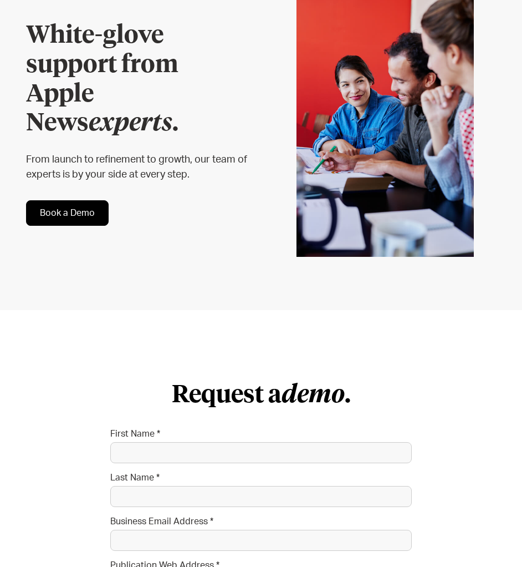
click at [428, 357] on div "Request a demo . First Name * Last Name * Business Email Address * Publication …" at bounding box center [261, 557] width 470 height 495
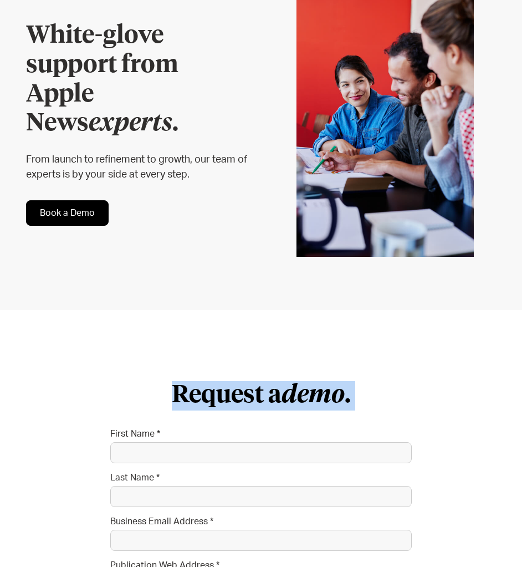
click at [428, 357] on div "Request a demo . First Name * Last Name * Business Email Address * Publication …" at bounding box center [261, 557] width 470 height 495
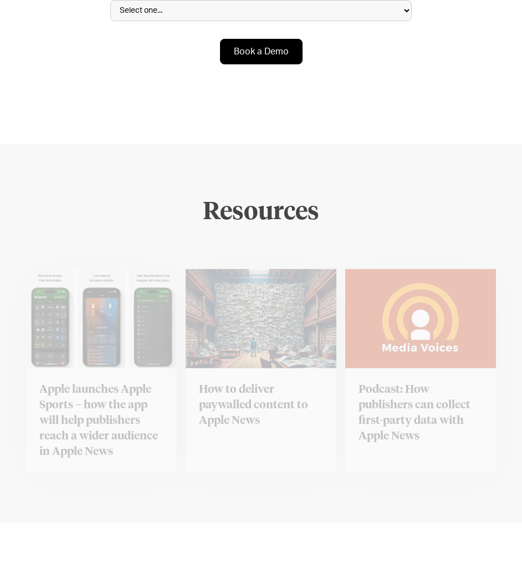
scroll to position [3383, 0]
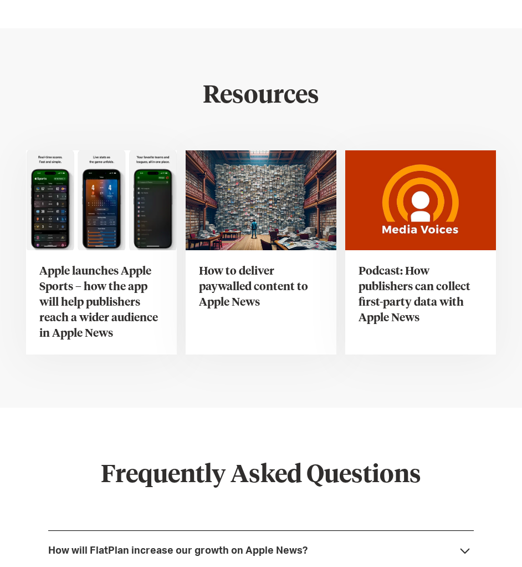
click at [261, 251] on div "How to deliver paywalled content to Apple News" at bounding box center [261, 302] width 151 height 104
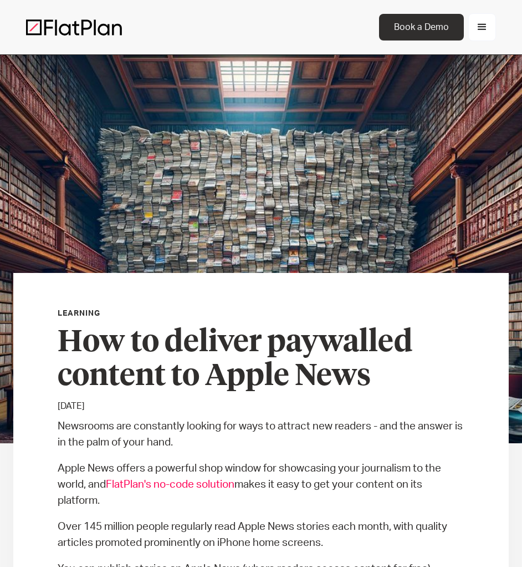
scroll to position [55, 0]
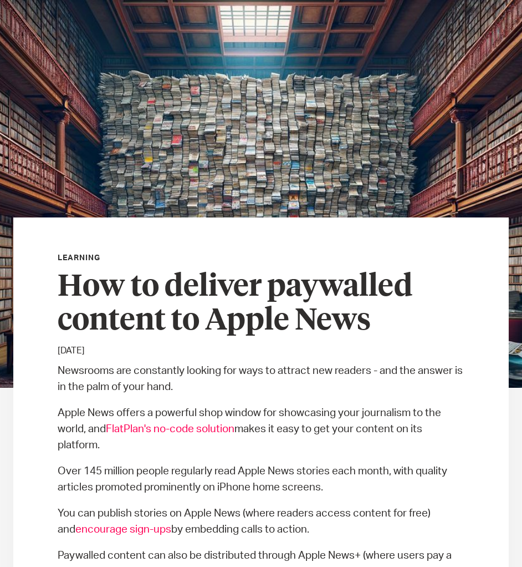
click at [428, 364] on p "Newsrooms are constantly looking for ways to attract new readers - and the answ…" at bounding box center [262, 379] width 408 height 32
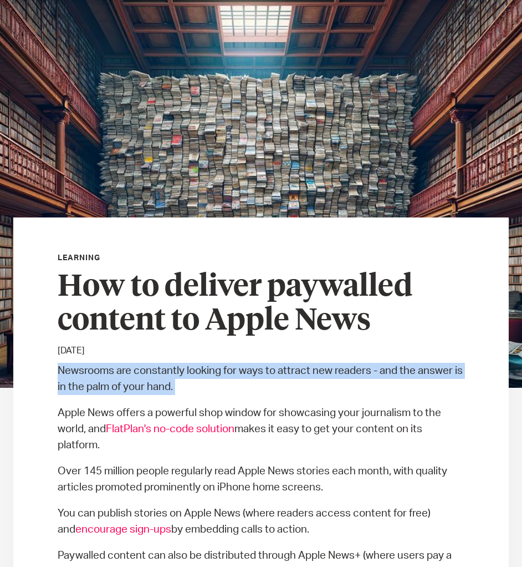
click at [428, 364] on p "Newsrooms are constantly looking for ways to attract new readers - and the answ…" at bounding box center [262, 379] width 408 height 32
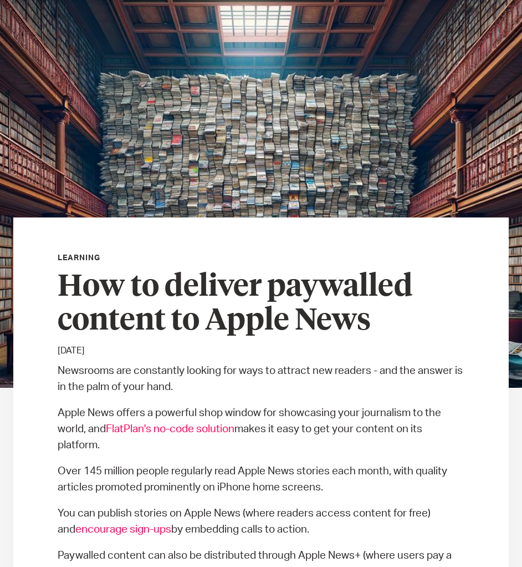
click at [337, 417] on p "Apple News offers a powerful shop window for showcasing your journalism to the …" at bounding box center [262, 429] width 408 height 48
click at [347, 412] on p "Apple News offers a powerful shop window for showcasing your journalism to the …" at bounding box center [262, 429] width 408 height 48
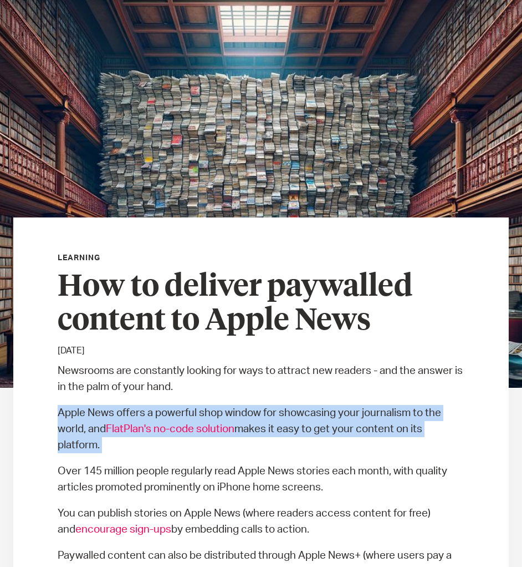
click at [353, 409] on p "Apple News offers a powerful shop window for showcasing your journalism to the …" at bounding box center [262, 429] width 408 height 48
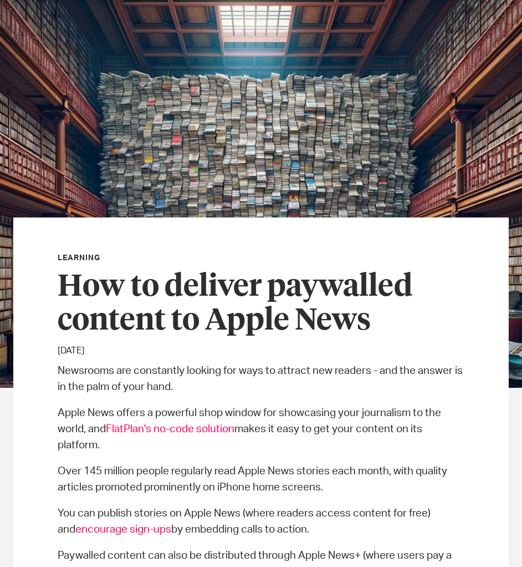
click at [284, 350] on p "December 11, 2023" at bounding box center [262, 350] width 408 height 13
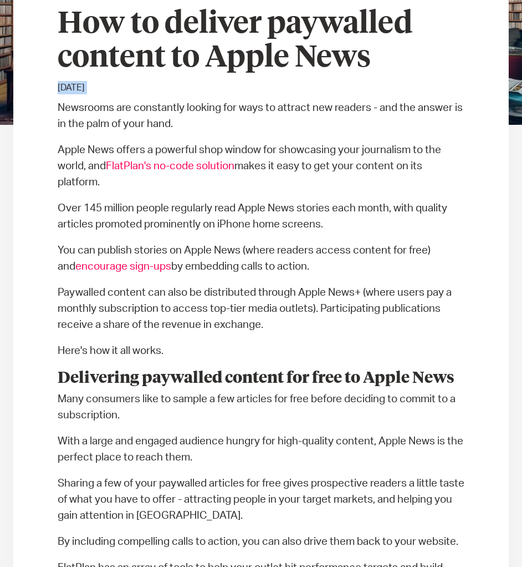
scroll to position [444, 0]
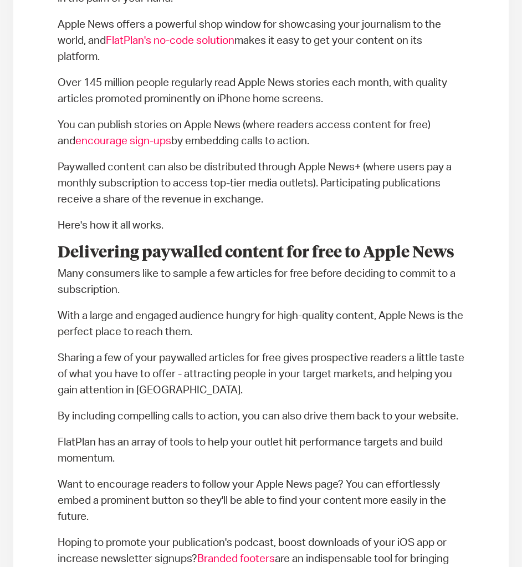
click at [231, 262] on h3 "Delivering paywalled content for free to Apple News" at bounding box center [262, 252] width 408 height 19
click at [239, 247] on h3 "Delivering paywalled content for free to Apple News" at bounding box center [262, 252] width 408 height 19
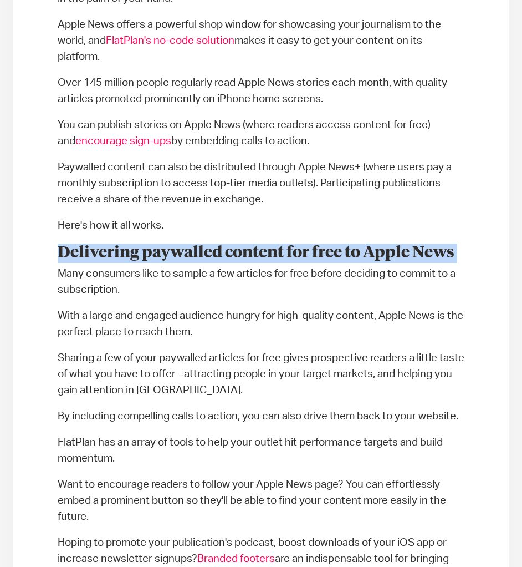
click at [239, 247] on h3 "Delivering paywalled content for free to Apple News" at bounding box center [262, 252] width 408 height 19
click at [183, 252] on h3 "Delivering paywalled content for free to Apple News" at bounding box center [262, 252] width 408 height 19
click at [183, 253] on h3 "Delivering paywalled content for free to Apple News" at bounding box center [262, 252] width 408 height 19
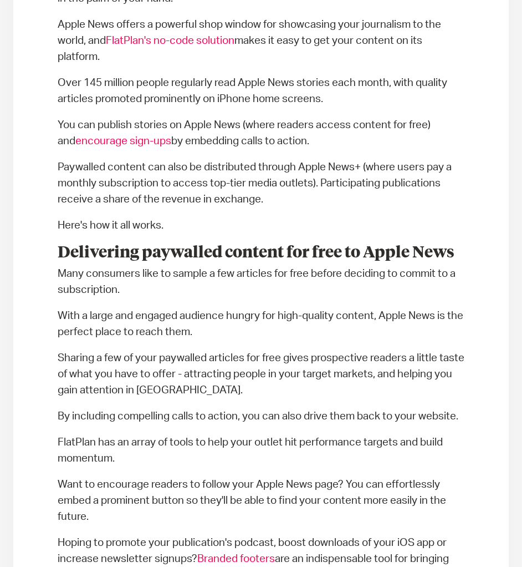
click at [266, 271] on p "Many consumers like to sample a few articles for free before deciding to commit…" at bounding box center [262, 282] width 408 height 32
click at [265, 271] on p "Many consumers like to sample a few articles for free before deciding to commit…" at bounding box center [262, 282] width 408 height 32
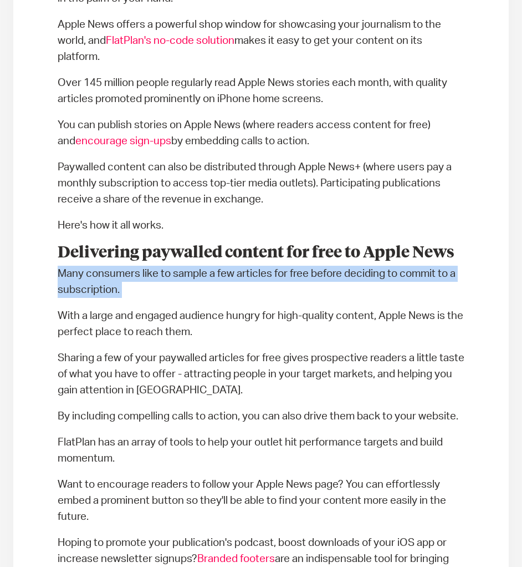
click at [265, 271] on p "Many consumers like to sample a few articles for free before deciding to commit…" at bounding box center [262, 282] width 408 height 32
click at [264, 268] on p "Many consumers like to sample a few articles for free before deciding to commit…" at bounding box center [262, 282] width 408 height 32
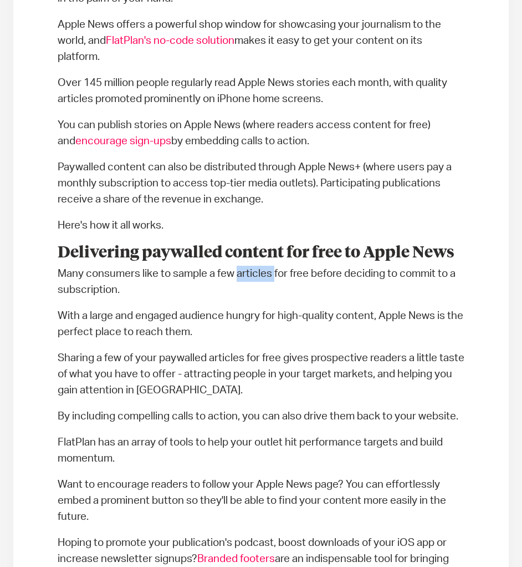
click at [264, 268] on p "Many consumers like to sample a few articles for free before deciding to commit…" at bounding box center [262, 282] width 408 height 32
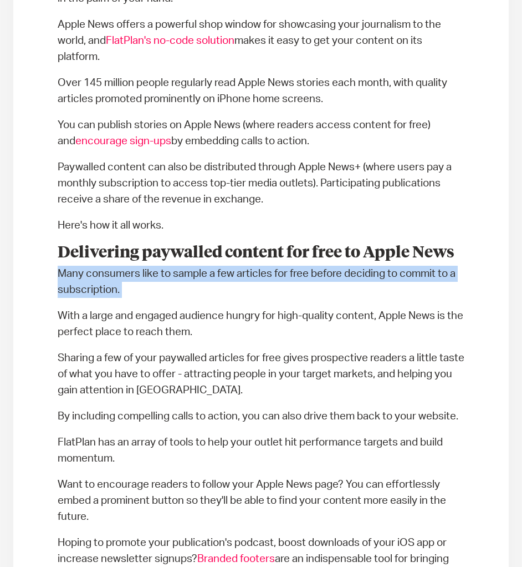
click at [264, 268] on p "Many consumers like to sample a few articles for free before deciding to commit…" at bounding box center [262, 282] width 408 height 32
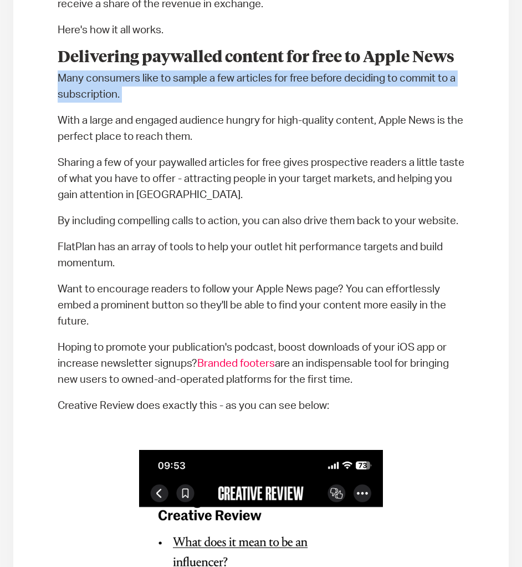
scroll to position [887, 0]
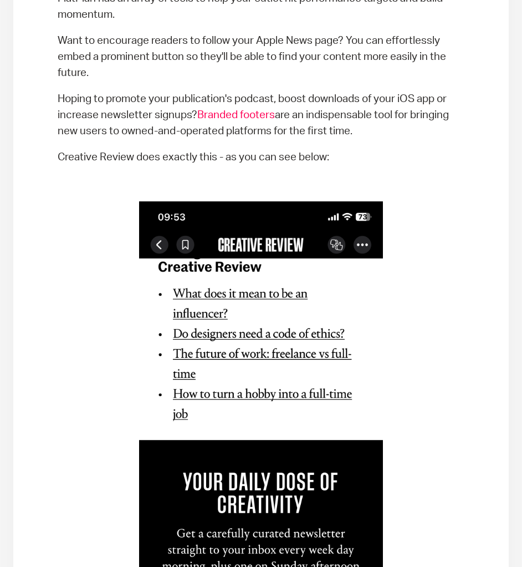
click at [271, 259] on img at bounding box center [261, 465] width 245 height 529
click at [365, 288] on img at bounding box center [261, 465] width 245 height 529
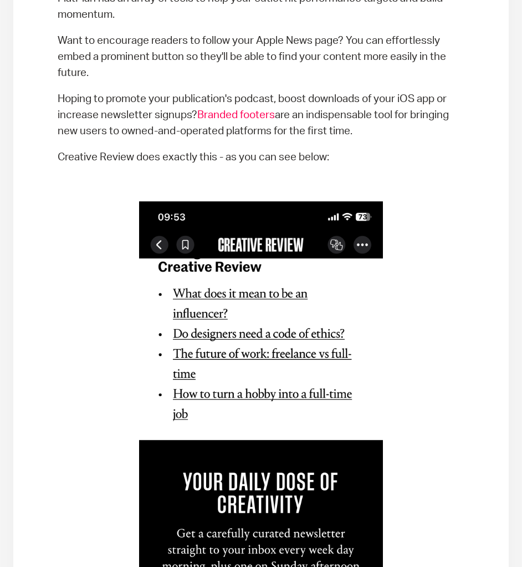
click at [365, 288] on img at bounding box center [261, 465] width 245 height 529
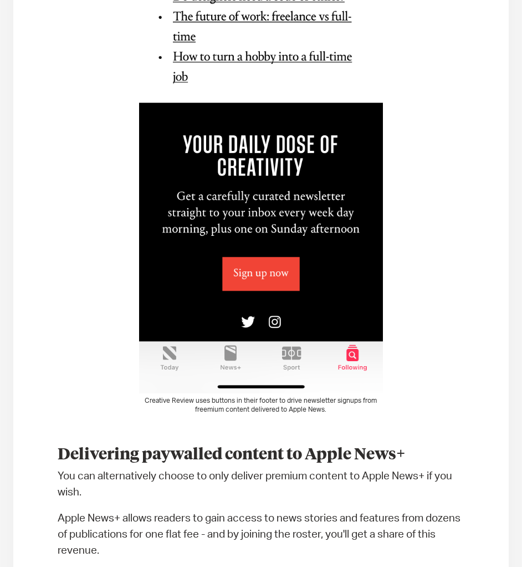
scroll to position [1386, 0]
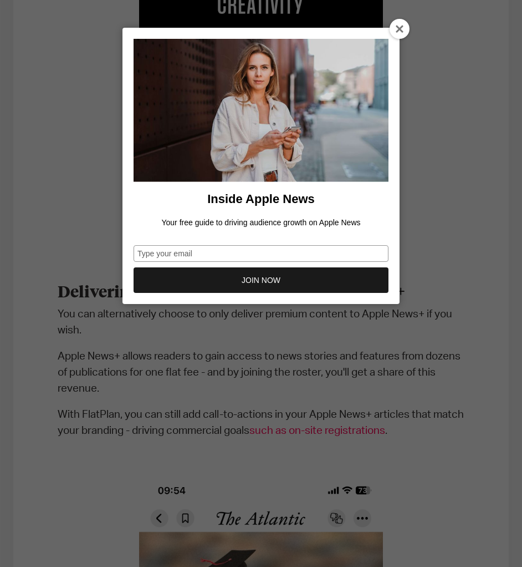
click at [358, 263] on div "Inside Apple News Your free guide to driving audience growth on Apple News Type…" at bounding box center [261, 166] width 255 height 254
click at [512, 219] on div "Inside Apple News Your free guide to driving audience growth on Apple News Type…" at bounding box center [261, 283] width 522 height 567
click at [505, 219] on div "Inside Apple News Your free guide to driving audience growth on Apple News Type…" at bounding box center [261, 283] width 522 height 567
click at [400, 35] on div at bounding box center [400, 29] width 20 height 20
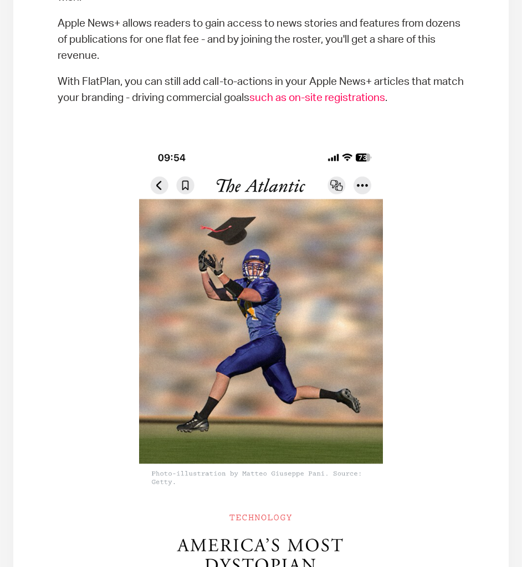
scroll to position [1996, 0]
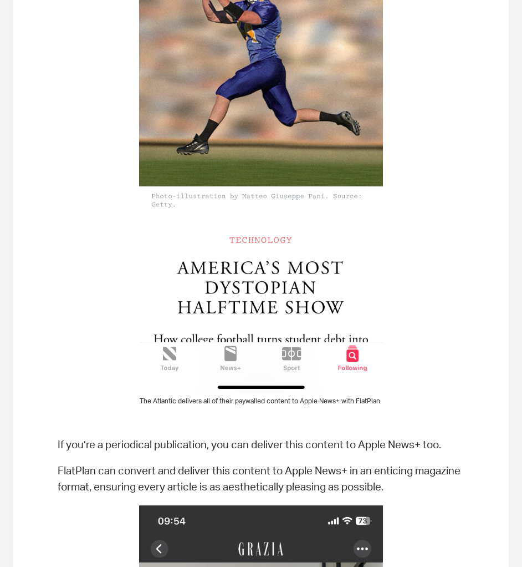
click at [261, 273] on img at bounding box center [261, 129] width 245 height 529
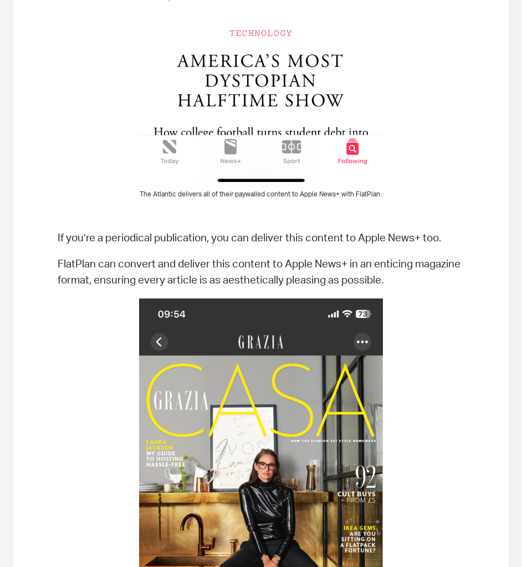
scroll to position [2329, 0]
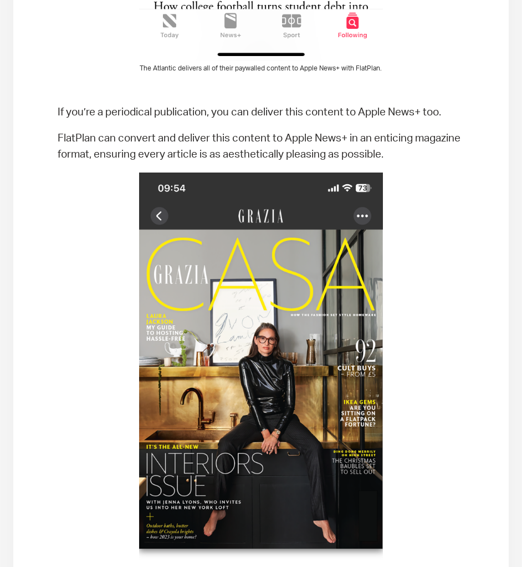
click at [162, 92] on p "‍" at bounding box center [262, 86] width 408 height 16
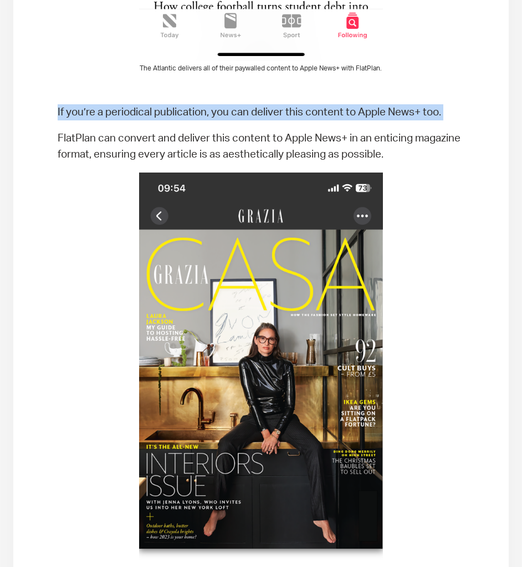
drag, startPoint x: 212, startPoint y: 104, endPoint x: 374, endPoint y: 146, distance: 166.9
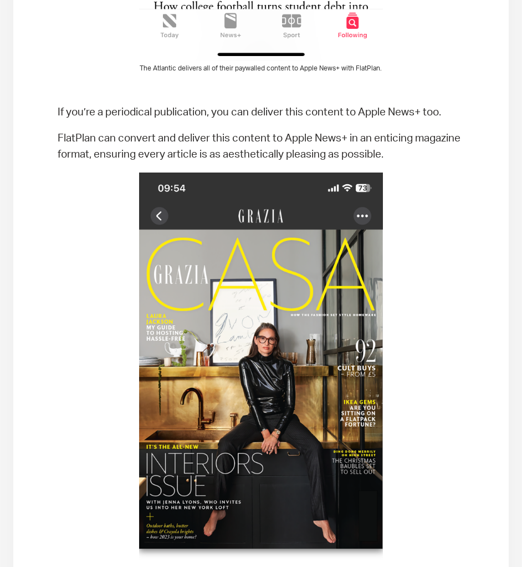
click at [393, 151] on p "FlatPlan can convert and deliver this content to Apple News+ in an enticing mag…" at bounding box center [262, 146] width 408 height 32
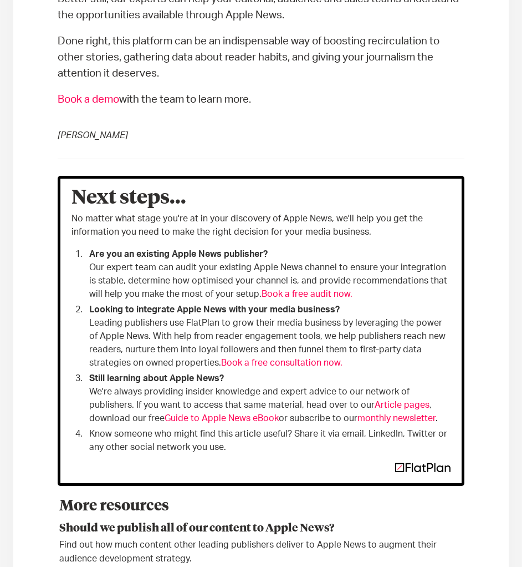
scroll to position [3216, 0]
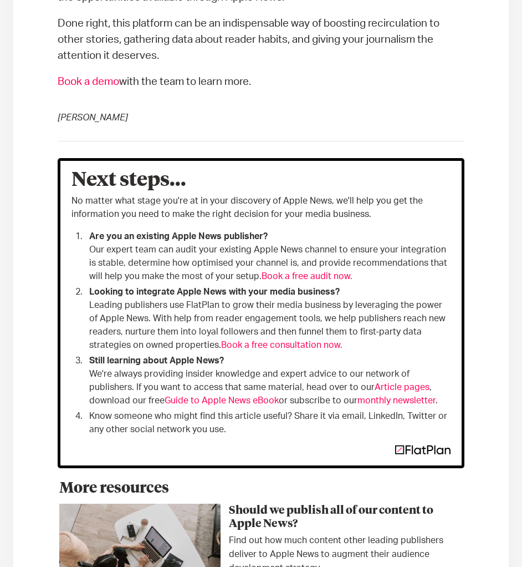
click at [450, 462] on div "Next steps... No matter what stage you're at in your discovery of Apple News, w…" at bounding box center [262, 313] width 408 height 310
click at [429, 449] on img at bounding box center [422, 449] width 55 height 9
click at [358, 396] on link "monthly newsletter" at bounding box center [397, 400] width 78 height 9
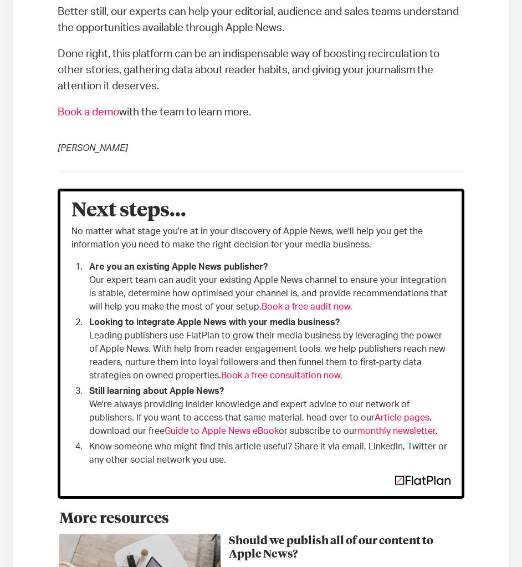
click at [340, 272] on li "Are you an existing Apple News publisher? Our expert team can audit your existi…" at bounding box center [268, 286] width 367 height 53
click at [431, 298] on li "Are you an existing Apple News publisher? Our expert team can audit your existi…" at bounding box center [268, 286] width 367 height 53
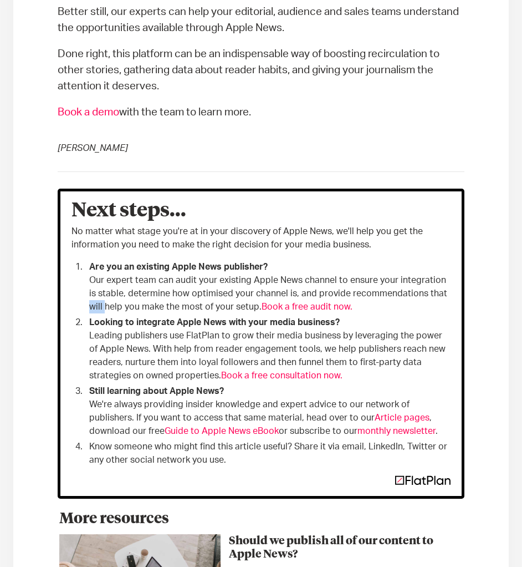
click at [431, 298] on li "Are you an existing Apple News publisher? Our expert team can audit your existi…" at bounding box center [268, 286] width 367 height 53
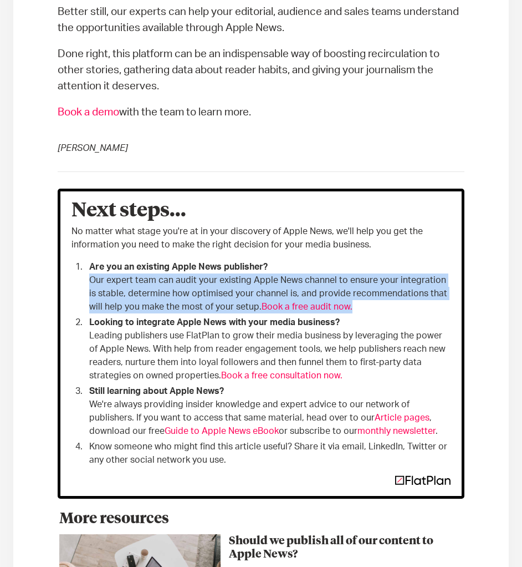
click at [431, 298] on li "Are you an existing Apple News publisher? Our expert team can audit your existi…" at bounding box center [268, 286] width 367 height 53
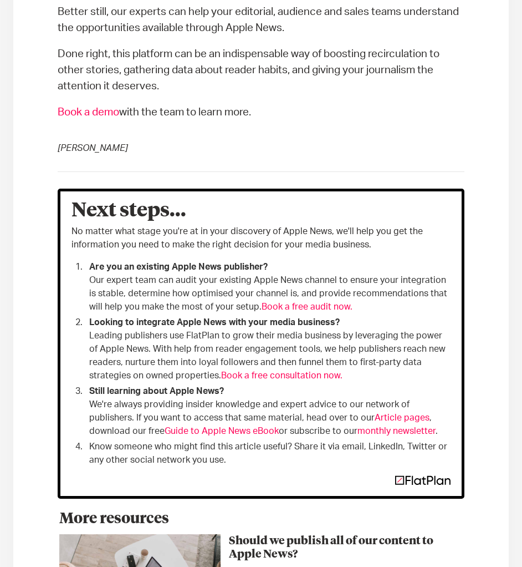
drag, startPoint x: 492, startPoint y: 217, endPoint x: 282, endPoint y: 104, distance: 237.9
click at [282, 104] on p "Book a demo with the team to learn more." at bounding box center [262, 112] width 408 height 16
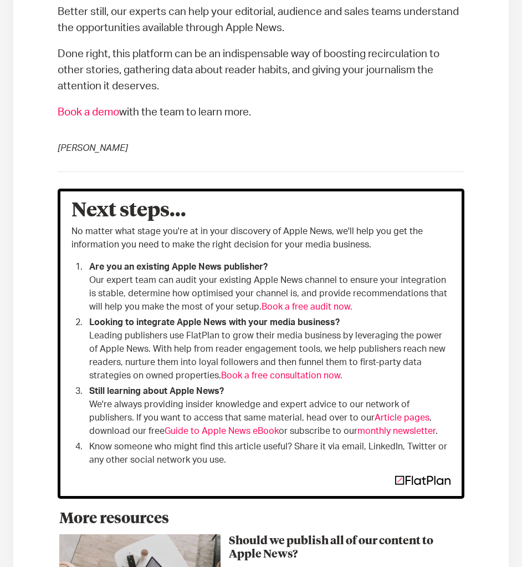
click at [171, 252] on div "Next steps... No matter what stage you're at in your discovery of Apple News, w…" at bounding box center [262, 344] width 408 height 310
click at [140, 210] on h3 "Next steps..." at bounding box center [262, 210] width 380 height 17
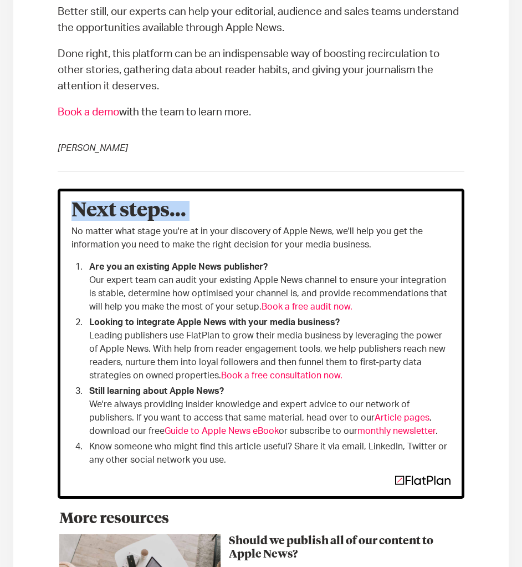
click at [140, 210] on h3 "Next steps..." at bounding box center [262, 210] width 380 height 17
copy h3 "Next steps..."
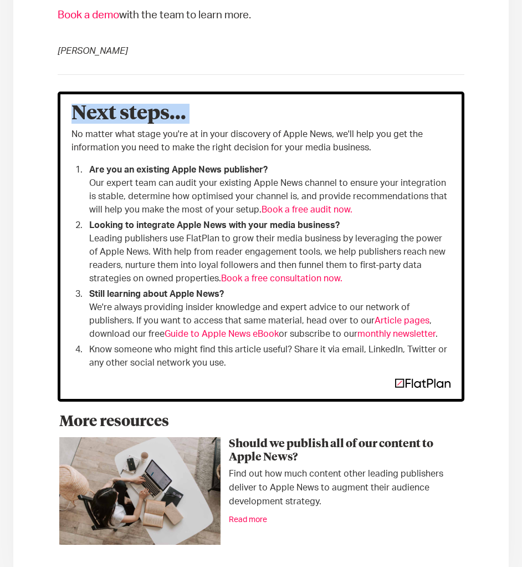
scroll to position [3463, 0]
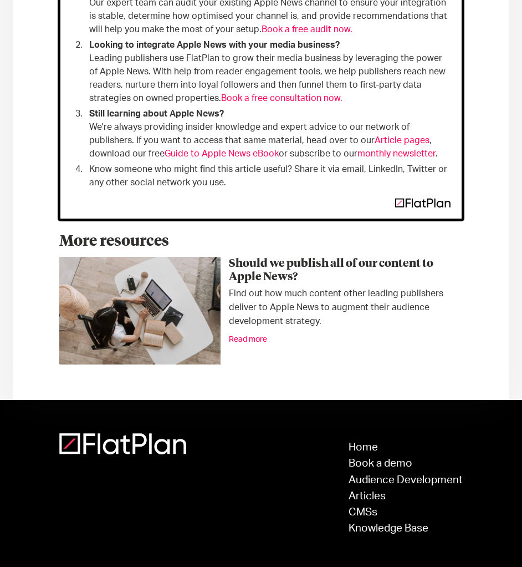
click at [340, 308] on div "Find out how much content other leading publishers deliver to Apple News to aug…" at bounding box center [261, 308] width 404 height 42
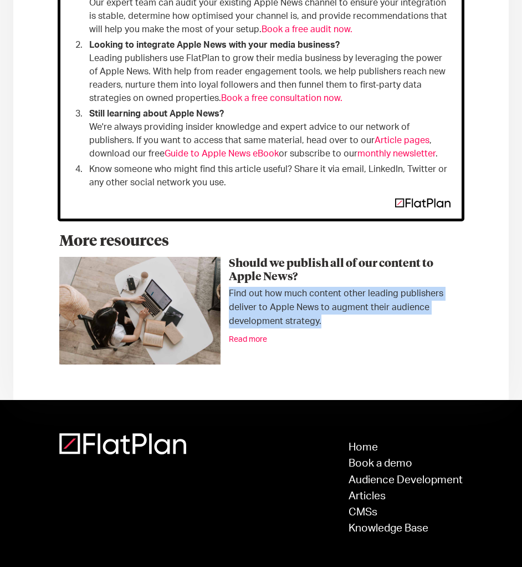
click at [340, 308] on div "Find out how much content other leading publishers deliver to Apple News to aug…" at bounding box center [261, 308] width 404 height 42
click at [401, 276] on h3 "Should we publish all of our content to Apple News?" at bounding box center [261, 270] width 404 height 27
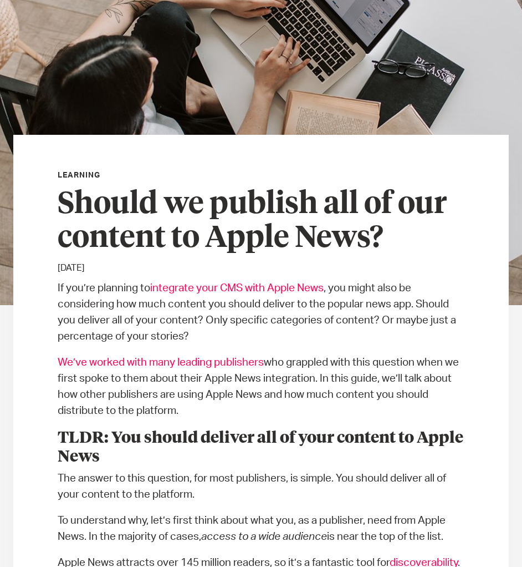
scroll to position [333, 0]
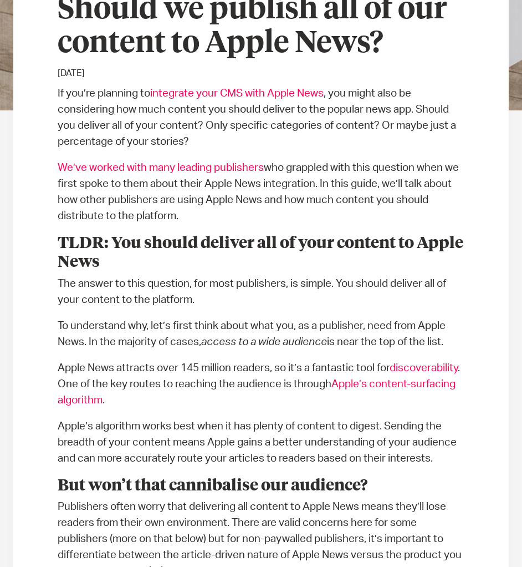
click at [106, 85] on p "If you’re planning to integrate your CMS with Apple News , you might also be co…" at bounding box center [262, 117] width 408 height 64
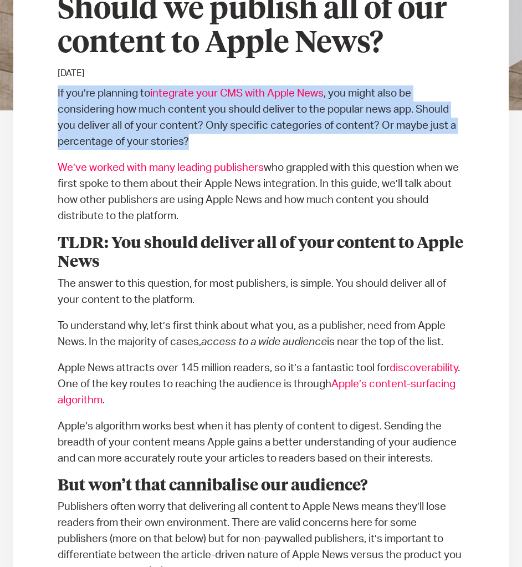
click at [106, 85] on p "If you’re planning to integrate your CMS with Apple News , you might also be co…" at bounding box center [262, 117] width 408 height 64
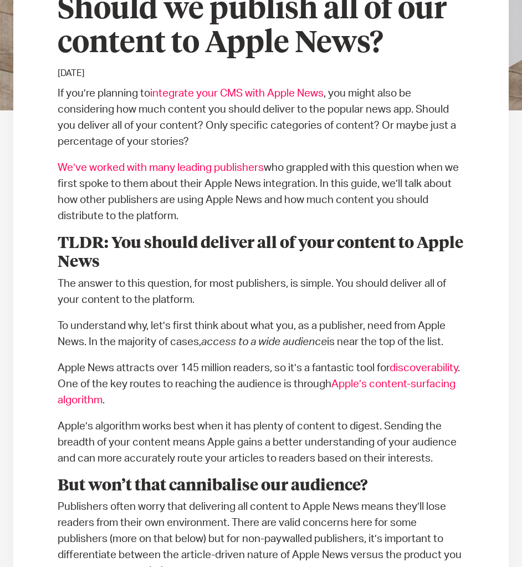
click at [96, 72] on p "[DATE]" at bounding box center [262, 73] width 408 height 13
click at [67, 19] on h3 "Should we publish all of our content to Apple News?" at bounding box center [262, 27] width 408 height 68
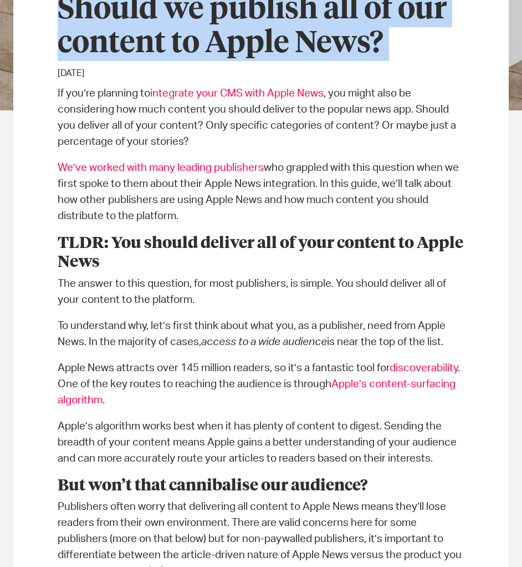
click at [67, 19] on h3 "Should we publish all of our content to Apple News?" at bounding box center [262, 27] width 408 height 68
click at [70, 18] on h3 "Should we publish all of our content to Apple News?" at bounding box center [262, 27] width 408 height 68
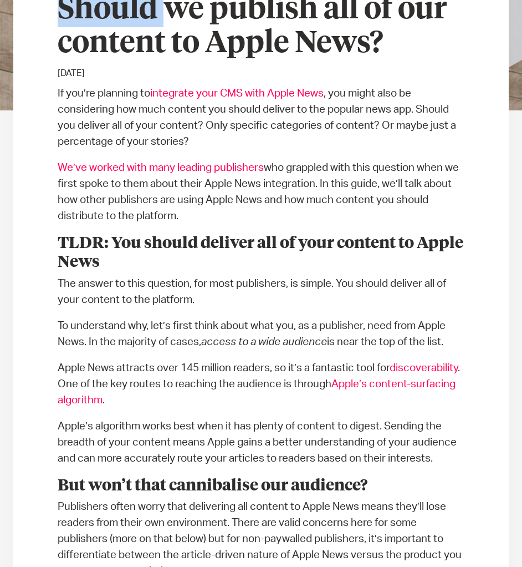
click at [70, 18] on h3 "Should we publish all of our content to Apple News?" at bounding box center [262, 27] width 408 height 68
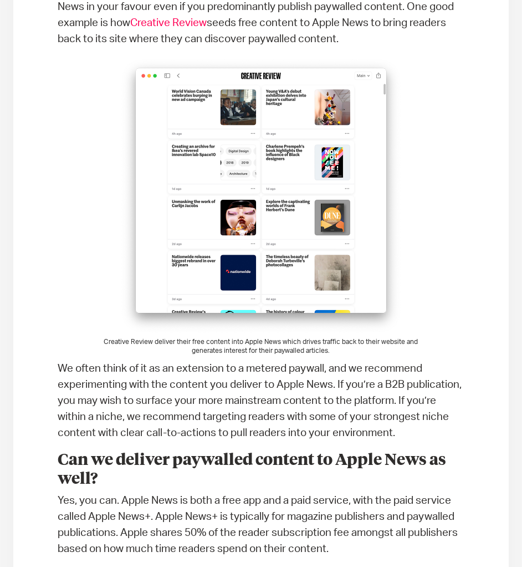
scroll to position [1165, 0]
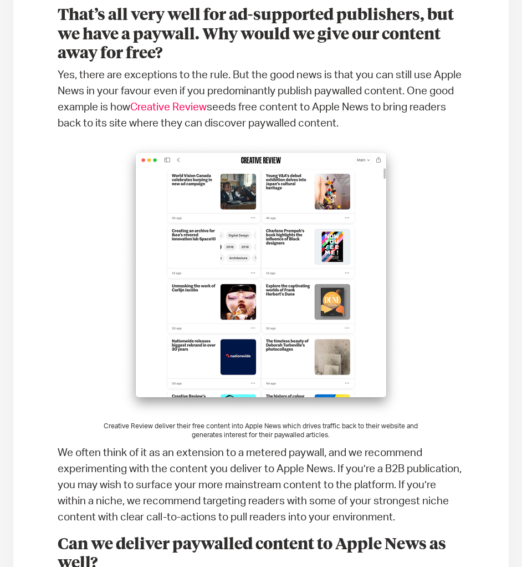
click at [401, 227] on img at bounding box center [261, 279] width 333 height 277
click at [113, 43] on h3 "That’s all very well for ad-supported publishers, but we have a paywall. Why wo…" at bounding box center [262, 35] width 408 height 58
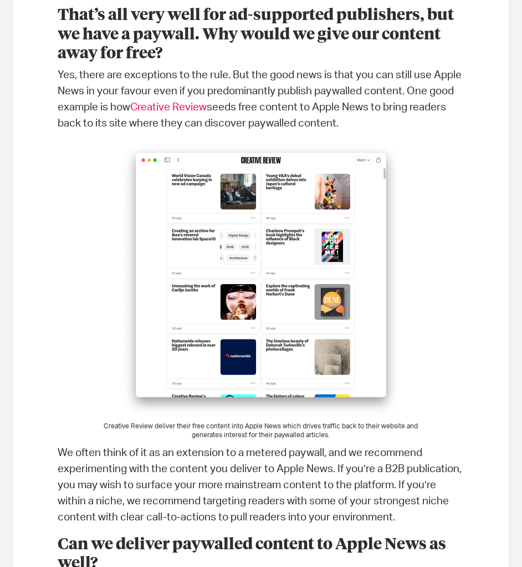
click at [113, 40] on strong "That’s all very well for ad-supported publishers, but we have a paywall. Why wo…" at bounding box center [256, 34] width 396 height 54
click at [125, 30] on strong "That’s all very well for ad-supported publishers, but we have a paywall. Why wo…" at bounding box center [256, 34] width 396 height 54
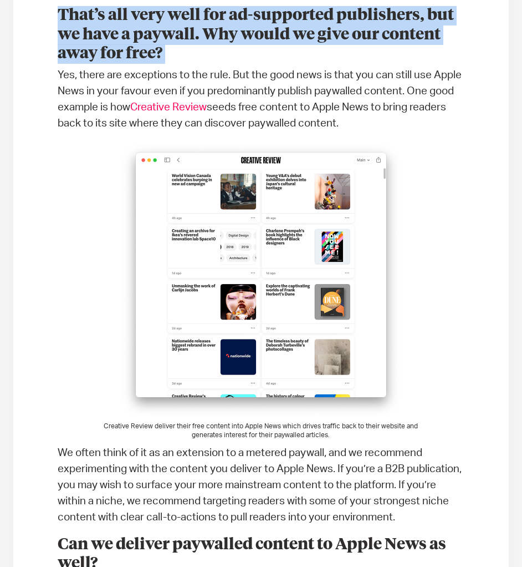
click at [125, 29] on strong "That’s all very well for ad-supported publishers, but we have a paywall. Why wo…" at bounding box center [256, 34] width 396 height 54
click at [130, 26] on strong "That’s all very well for ad-supported publishers, but we have a paywall. Why wo…" at bounding box center [256, 34] width 396 height 54
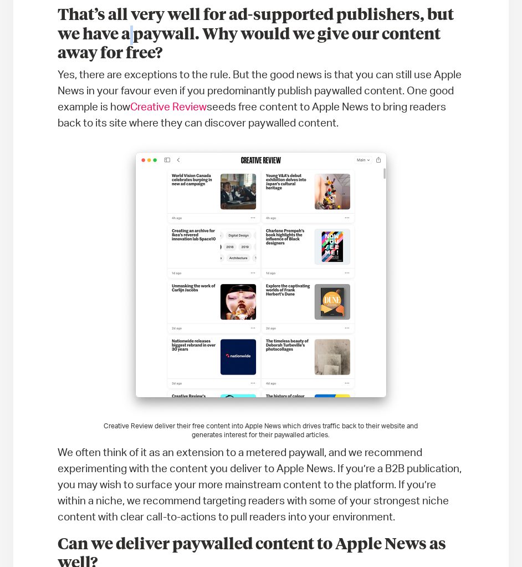
click at [130, 26] on strong "That’s all very well for ad-supported publishers, but we have a paywall. Why wo…" at bounding box center [256, 34] width 396 height 54
click at [133, 24] on h3 "That’s all very well for ad-supported publishers, but we have a paywall. Why wo…" at bounding box center [262, 35] width 408 height 58
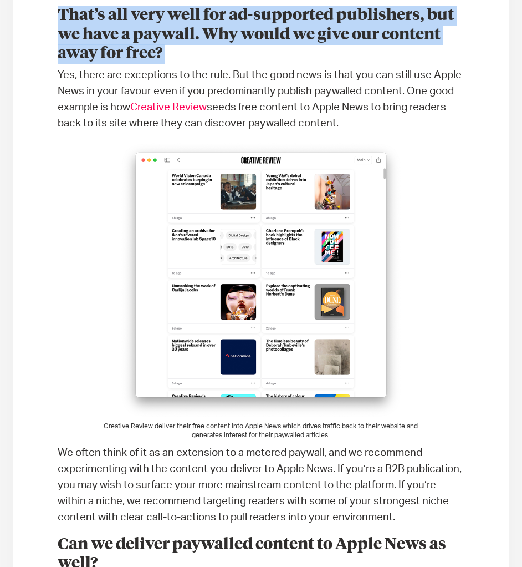
click at [133, 24] on h3 "That’s all very well for ad-supported publishers, but we have a paywall. Why wo…" at bounding box center [262, 35] width 408 height 58
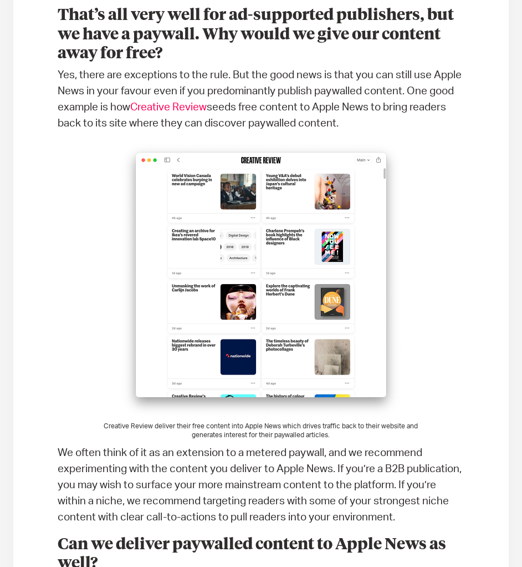
click at [406, 107] on p "Yes, there are exceptions to the rule. But the good news is that you can still …" at bounding box center [262, 99] width 408 height 64
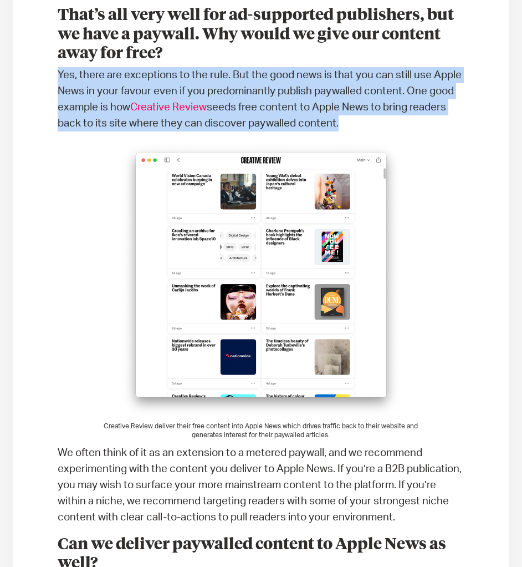
click at [406, 107] on p "Yes, there are exceptions to the rule. But the good news is that you can still …" at bounding box center [262, 99] width 408 height 64
click at [406, 106] on p "Yes, there are exceptions to the rule. But the good news is that you can still …" at bounding box center [262, 99] width 408 height 64
click at [357, 82] on p "Yes, there are exceptions to the rule. But the good news is that you can still …" at bounding box center [262, 99] width 408 height 64
click at [355, 81] on p "Yes, there are exceptions to the rule. But the good news is that you can still …" at bounding box center [262, 99] width 408 height 64
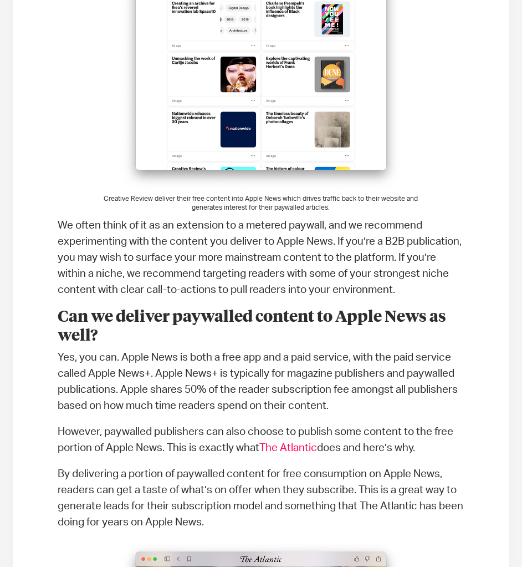
scroll to position [1442, 0]
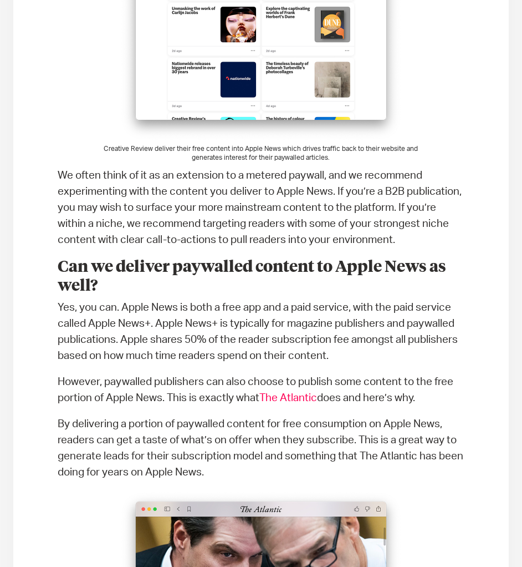
click at [390, 222] on p "We often think of it as an extension to a metered paywall, and we recommend exp…" at bounding box center [262, 207] width 408 height 80
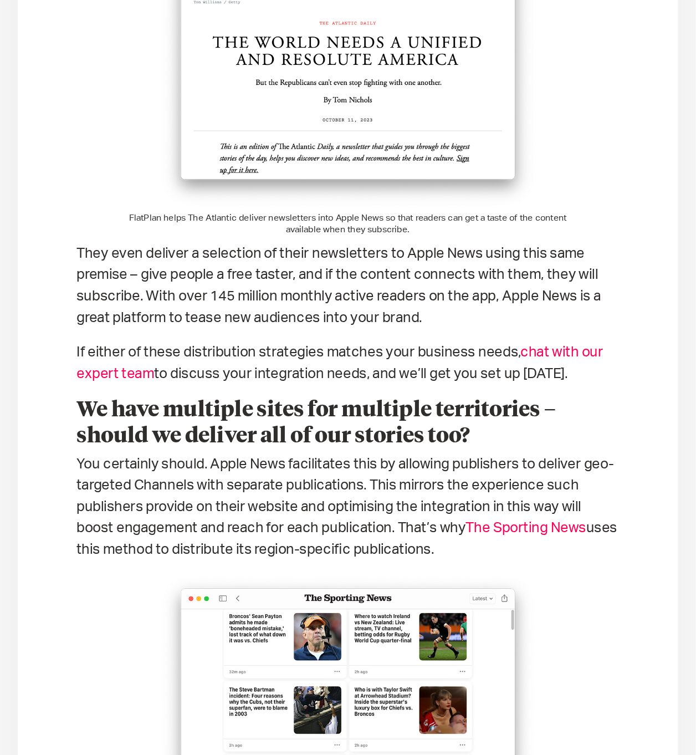
scroll to position [2107, 0]
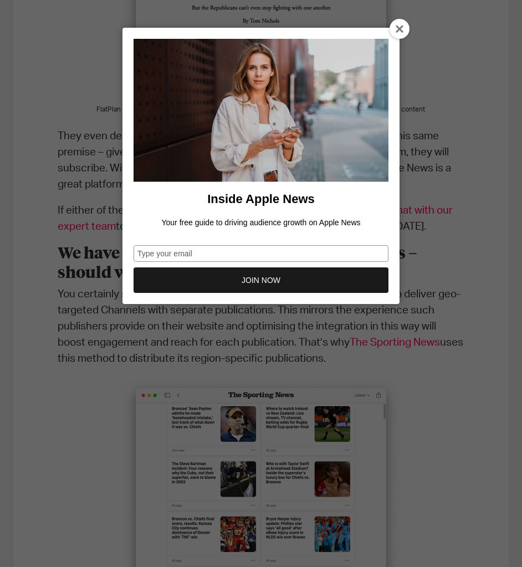
click at [429, 205] on div "Inside Apple News Your free guide to driving audience growth on Apple News Type…" at bounding box center [261, 283] width 522 height 567
click at [400, 26] on div at bounding box center [400, 29] width 20 height 20
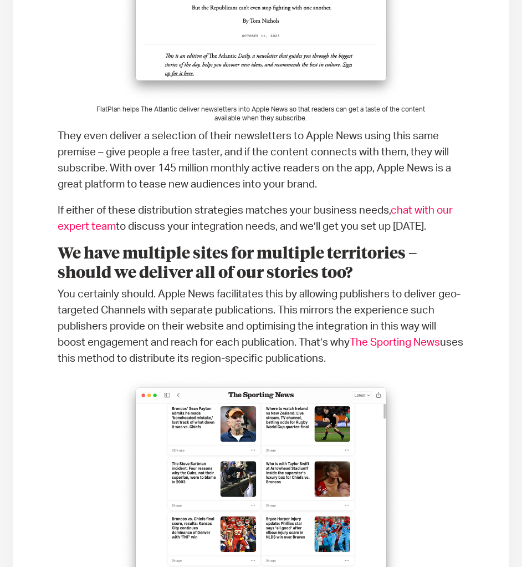
click at [440, 348] on link "The Sporting News" at bounding box center [395, 342] width 90 height 11
click at [230, 209] on p "If either of these distribution strategies matches your business needs, chat wi…" at bounding box center [262, 218] width 408 height 32
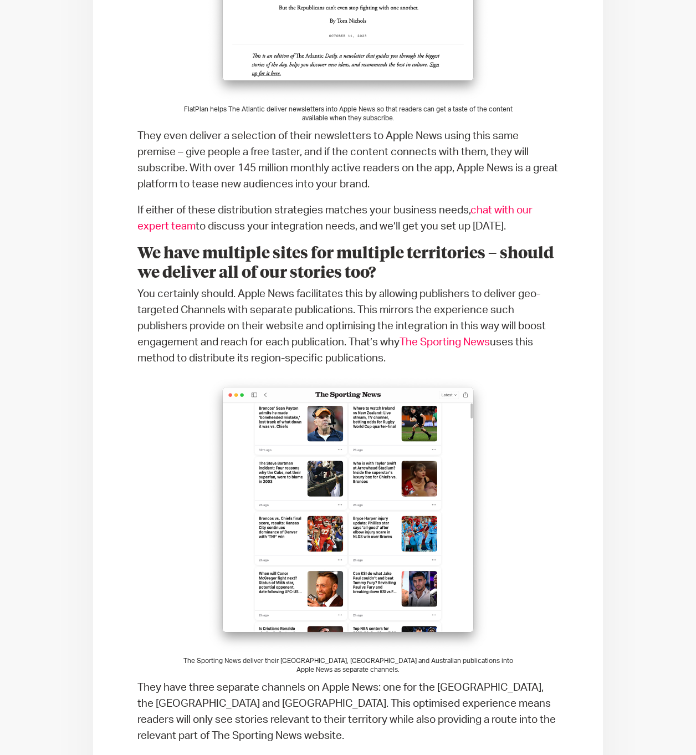
click at [522, 566] on div "Learning Should we publish all of our content to Apple News? [DATE] If you’re p…" at bounding box center [348, 85] width 696 height 4277
click at [409, 566] on figcaption "The Sporting News deliver their [GEOGRAPHIC_DATA], [GEOGRAPHIC_DATA] and Austra…" at bounding box center [348, 666] width 333 height 18
click at [408, 566] on figcaption "The Sporting News deliver their [GEOGRAPHIC_DATA], [GEOGRAPHIC_DATA] and Austra…" at bounding box center [348, 666] width 333 height 18
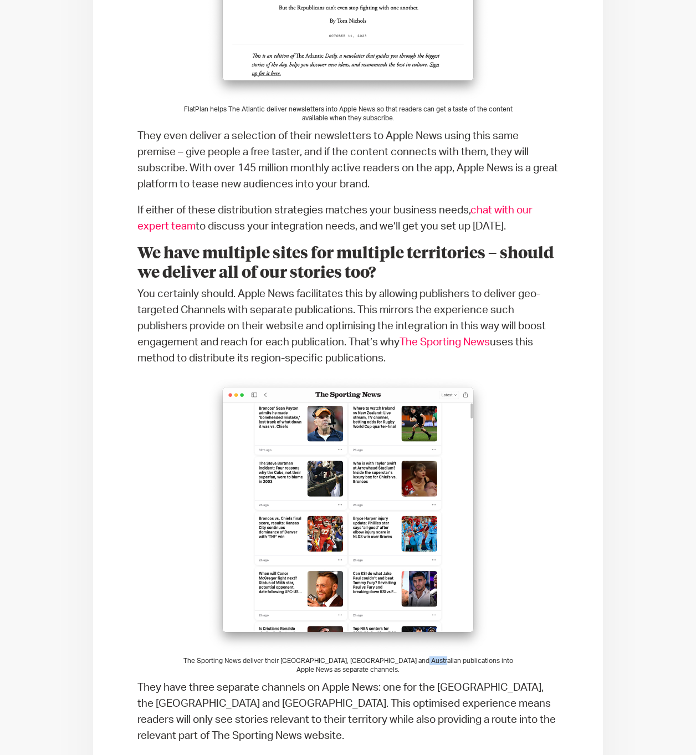
click at [406, 566] on figure "The Sporting News deliver their [GEOGRAPHIC_DATA], [GEOGRAPHIC_DATA] and Austra…" at bounding box center [348, 526] width 333 height 298
